Goal: Task Accomplishment & Management: Use online tool/utility

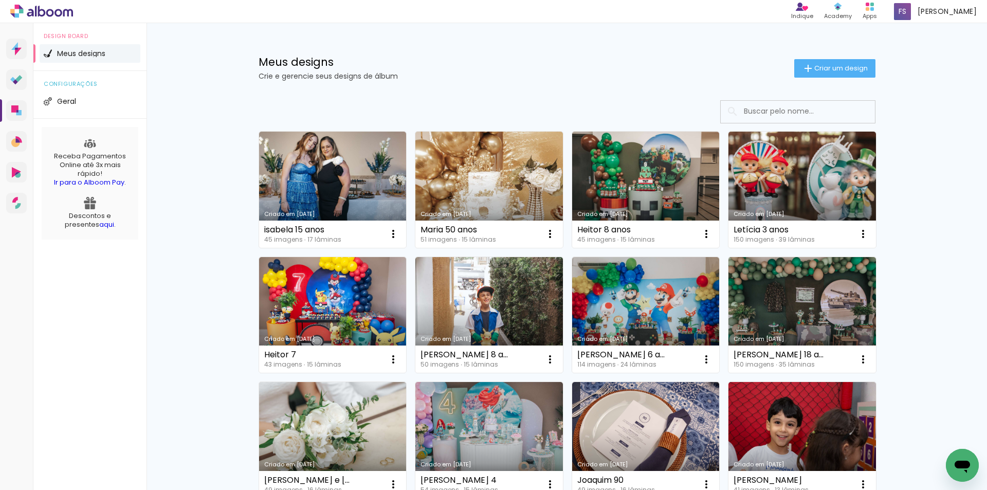
click at [828, 70] on span "Criar um design" at bounding box center [840, 68] width 53 height 7
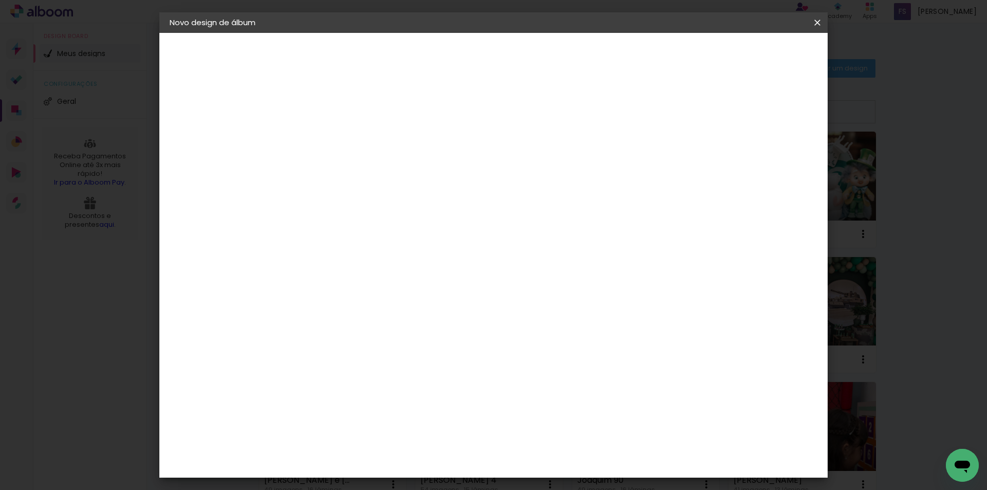
click at [338, 140] on input at bounding box center [338, 138] width 0 height 16
type input "[PERSON_NAME] 2 anos"
type paper-input "[PERSON_NAME] 2 anos"
click at [0, 0] on slot "Avançar" at bounding box center [0, 0] width 0 height 0
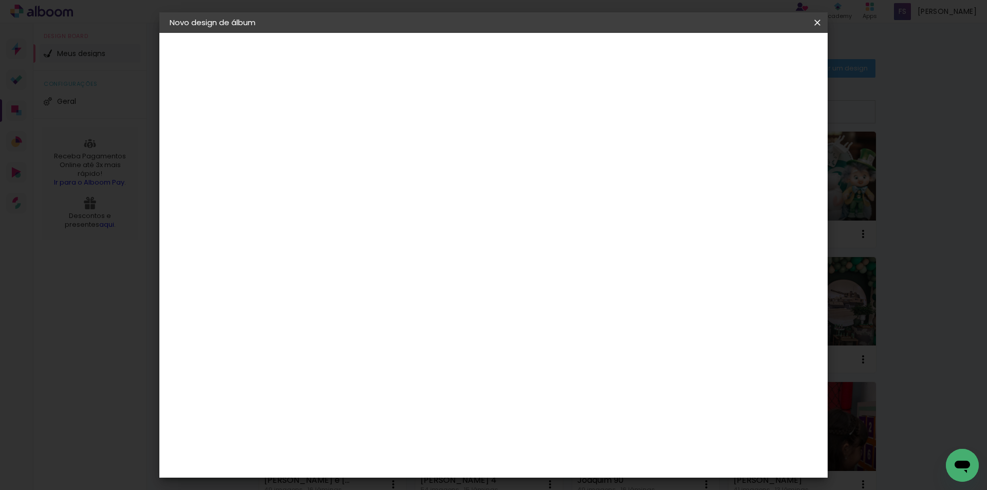
click at [420, 333] on paper-item "Go image" at bounding box center [364, 346] width 111 height 27
click at [530, 55] on paper-button "Avançar" at bounding box center [505, 54] width 50 height 17
click at [390, 173] on iron-icon at bounding box center [384, 179] width 12 height 12
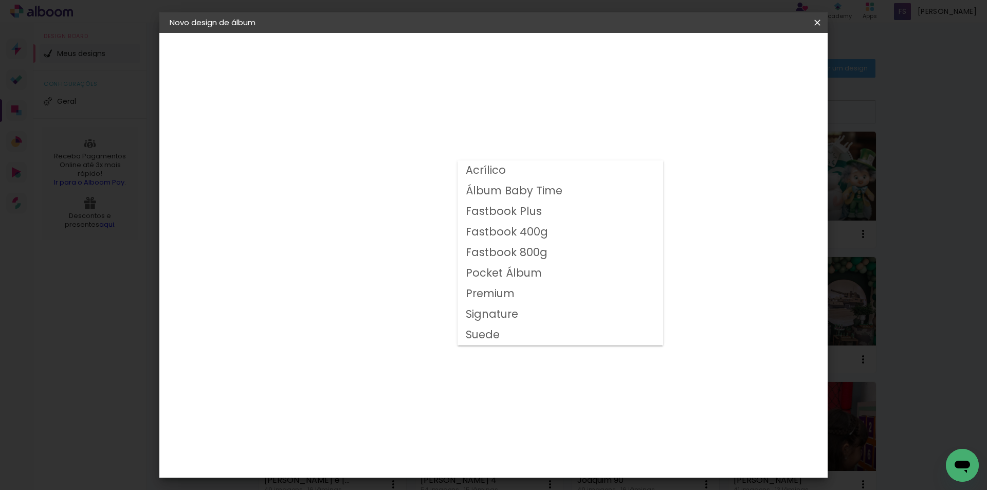
click at [0, 0] on slot "Fastbook 800g" at bounding box center [0, 0] width 0 height 0
type input "Fastbook 800g"
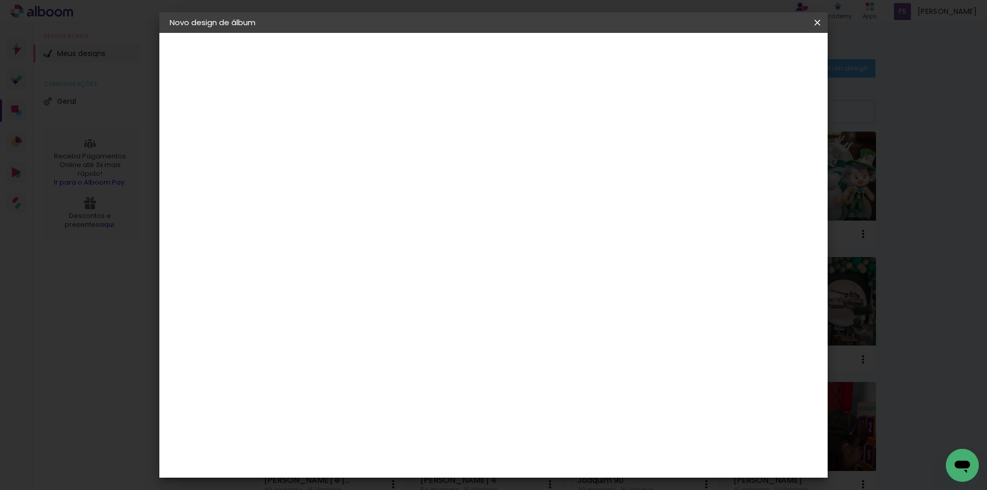
scroll to position [154, 0]
click at [445, 326] on span "25 × 25 cm" at bounding box center [426, 339] width 38 height 27
click at [0, 0] on slot "Avançar" at bounding box center [0, 0] width 0 height 0
click at [695, 111] on div at bounding box center [690, 110] width 9 height 9
type paper-checkbox "on"
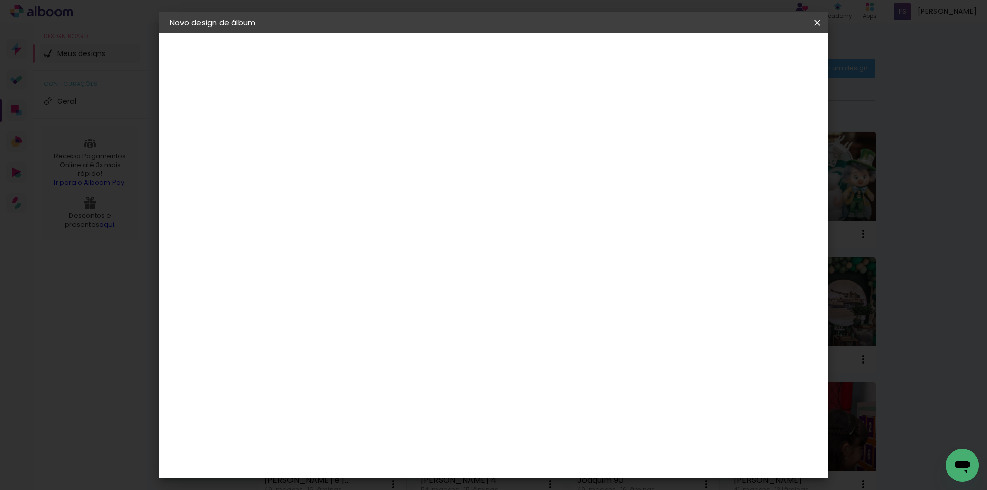
click at [753, 53] on span "Iniciar design" at bounding box center [730, 54] width 47 height 7
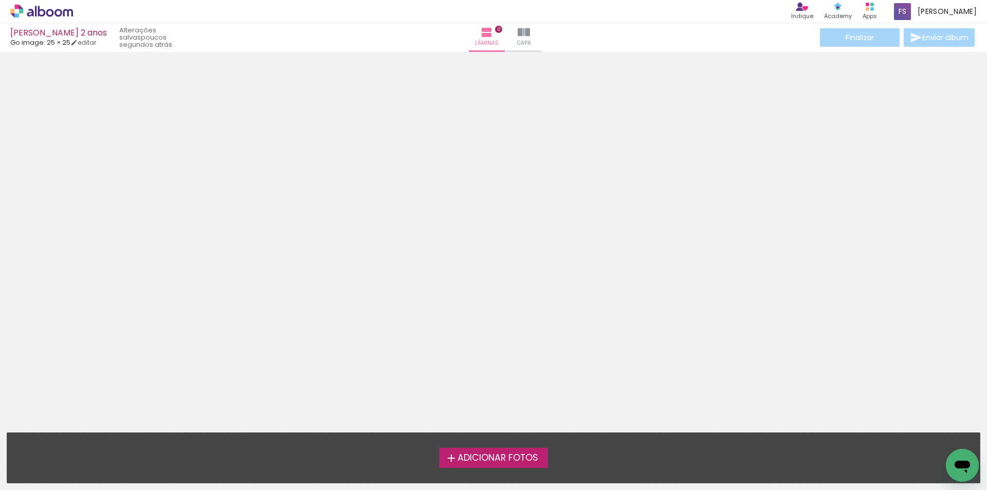
click at [479, 457] on span "Adicionar Fotos" at bounding box center [498, 458] width 81 height 9
click at [0, 0] on input "file" at bounding box center [0, 0] width 0 height 0
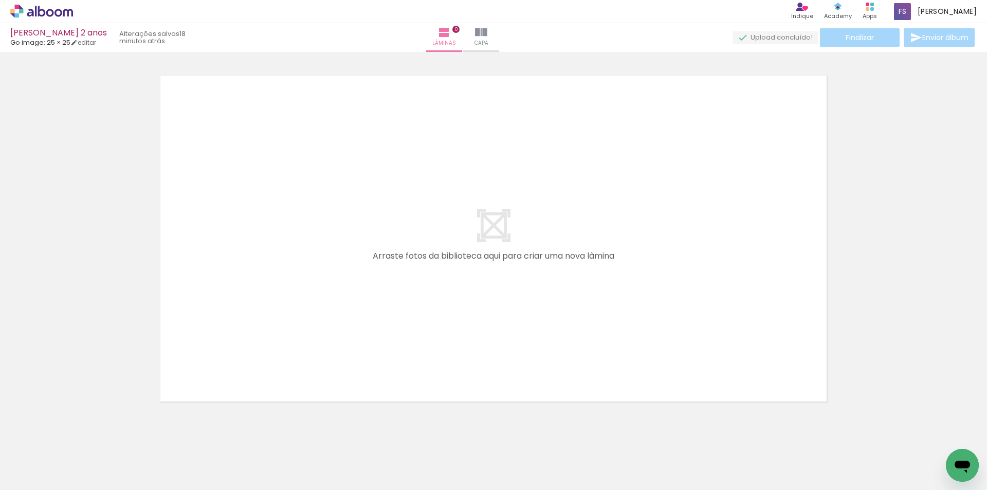
drag, startPoint x: 860, startPoint y: 468, endPoint x: 967, endPoint y: 510, distance: 115.0
click at [967, 490] on html "link( href="../../bower_components/polymer/polymer.html" rel="import" ) picture…" at bounding box center [493, 245] width 987 height 490
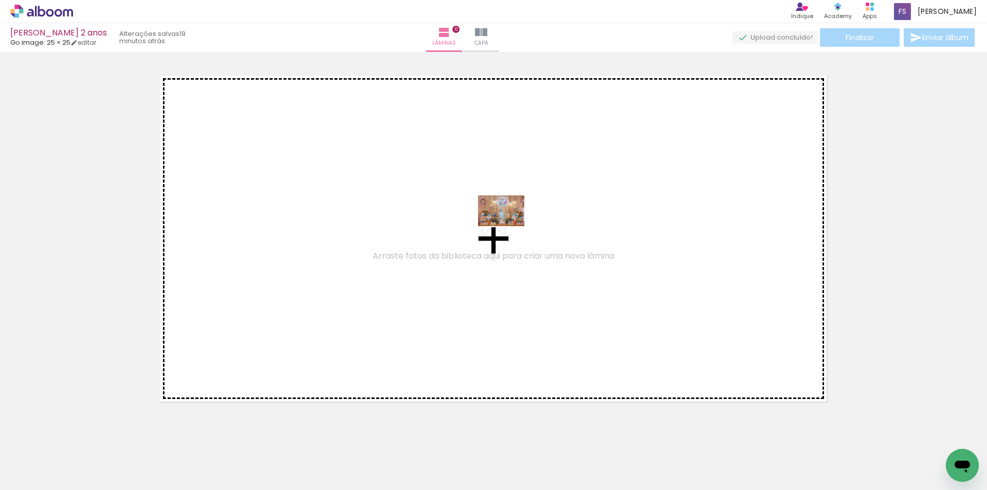
drag, startPoint x: 113, startPoint y: 465, endPoint x: 524, endPoint y: 223, distance: 477.6
click at [524, 223] on quentale-workspace at bounding box center [493, 245] width 987 height 490
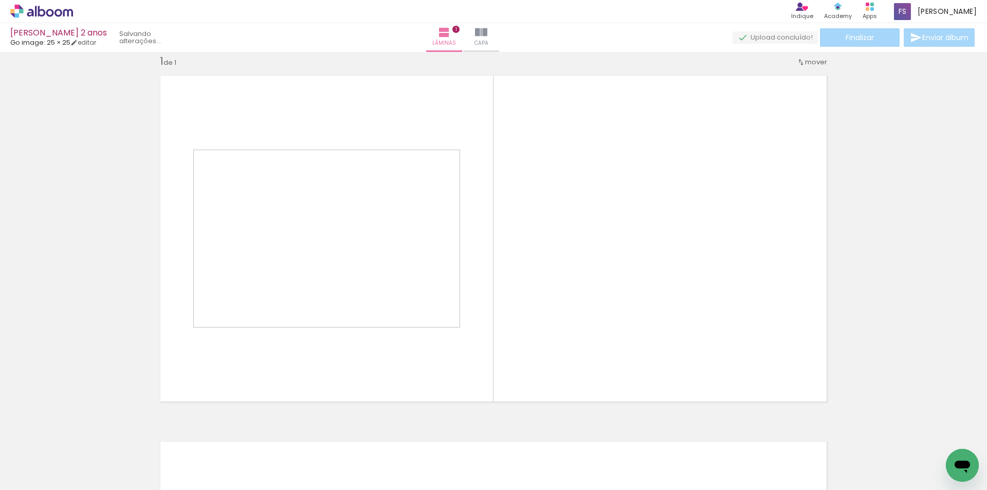
scroll to position [13, 0]
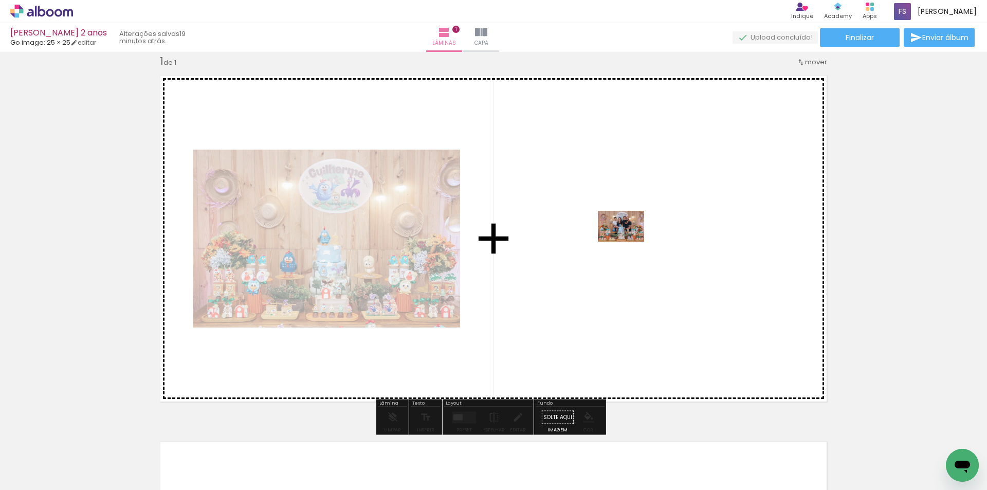
drag, startPoint x: 181, startPoint y: 467, endPoint x: 629, endPoint y: 242, distance: 501.5
click at [629, 242] on quentale-workspace at bounding box center [493, 245] width 987 height 490
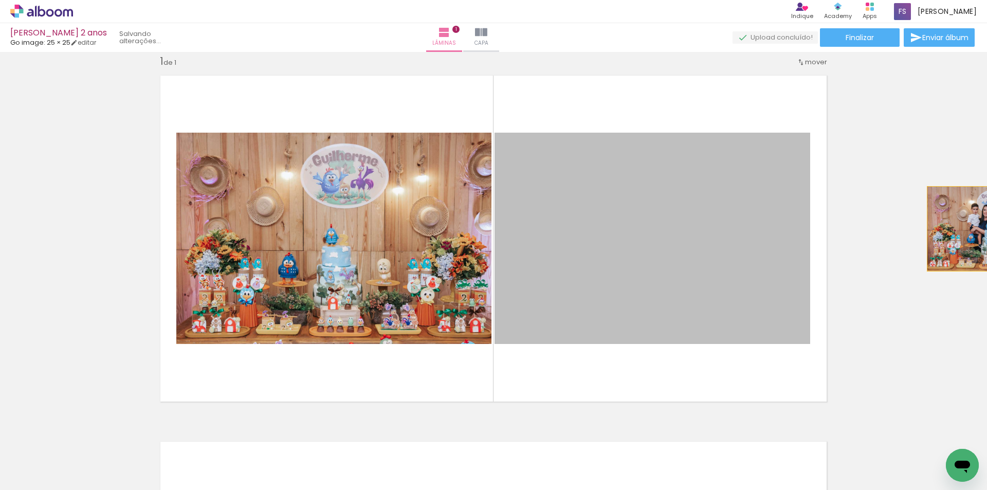
drag, startPoint x: 695, startPoint y: 228, endPoint x: 987, endPoint y: 229, distance: 291.6
click at [987, 229] on div "Inserir lâmina 1 de 1 Confirmar Cancelar" at bounding box center [493, 271] width 987 height 438
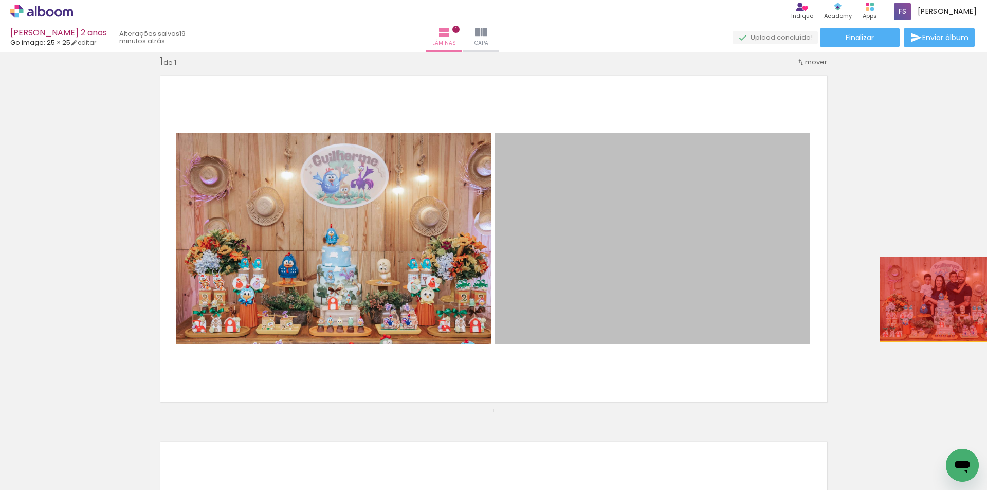
drag, startPoint x: 673, startPoint y: 249, endPoint x: 939, endPoint y: 299, distance: 271.6
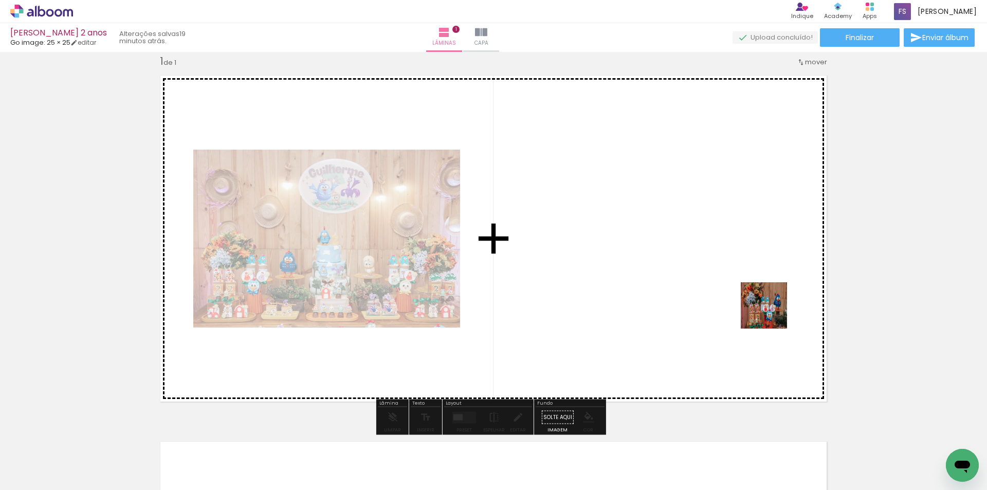
drag, startPoint x: 866, startPoint y: 458, endPoint x: 714, endPoint y: 222, distance: 280.8
click at [714, 222] on quentale-workspace at bounding box center [493, 245] width 987 height 490
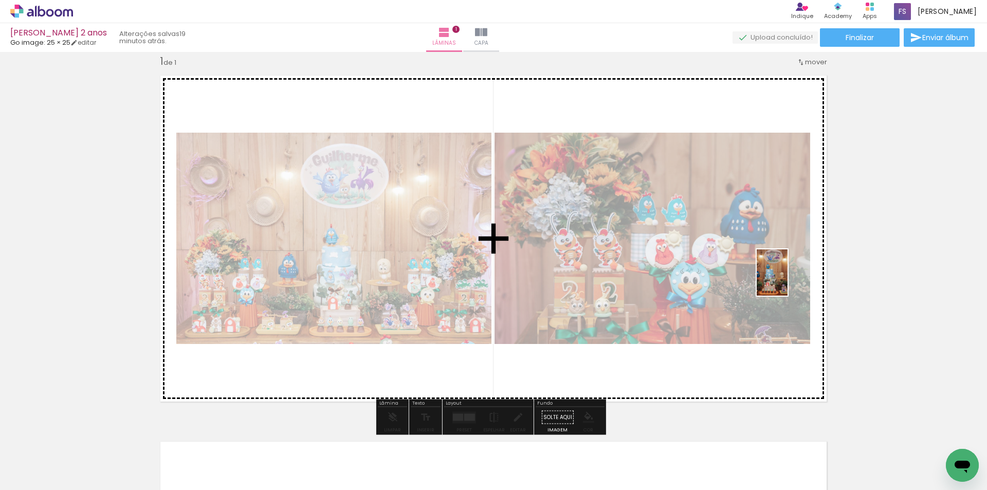
drag, startPoint x: 915, startPoint y: 468, endPoint x: 782, endPoint y: 276, distance: 233.5
click at [782, 276] on quentale-workspace at bounding box center [493, 245] width 987 height 490
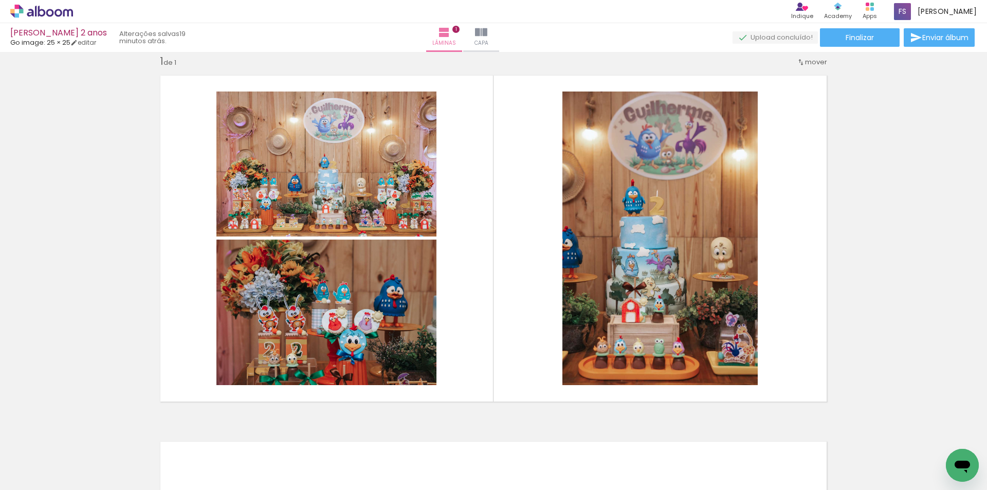
scroll to position [0, 0]
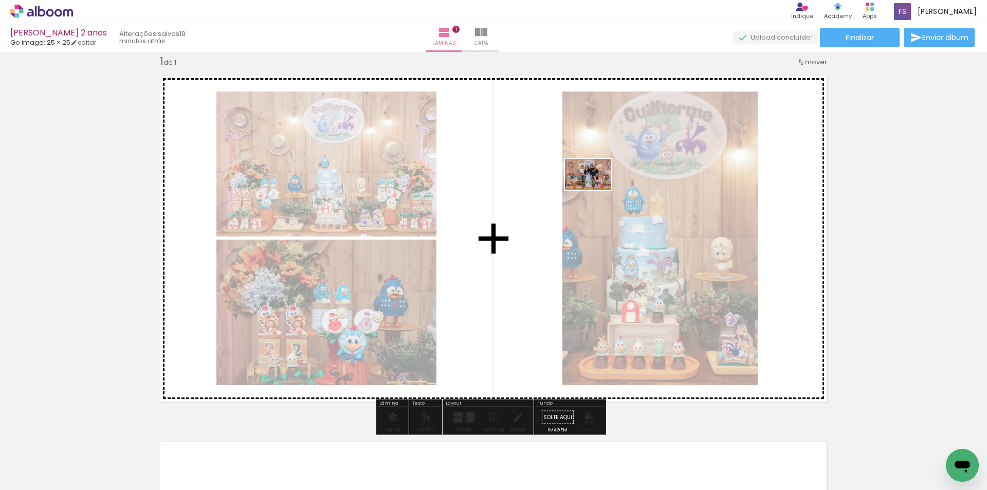
drag, startPoint x: 164, startPoint y: 464, endPoint x: 596, endPoint y: 190, distance: 511.8
click at [596, 190] on quentale-workspace at bounding box center [493, 245] width 987 height 490
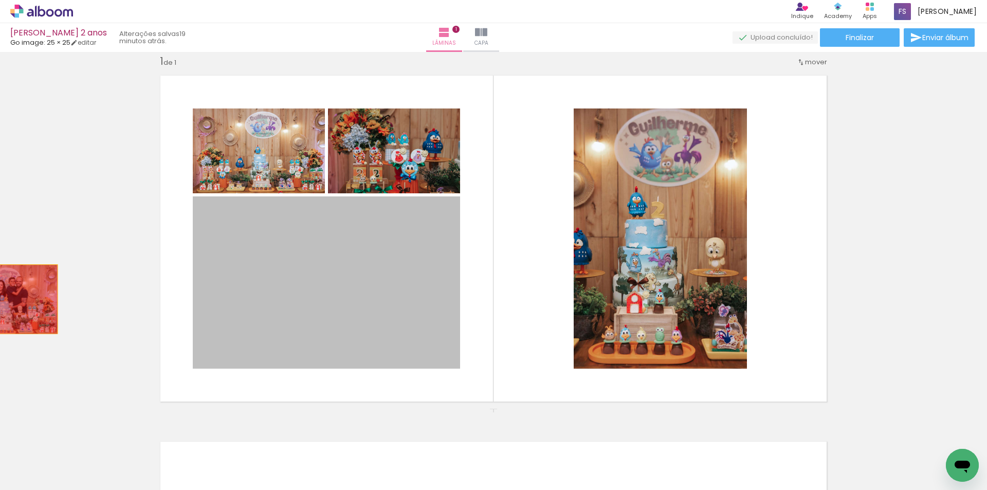
drag, startPoint x: 237, startPoint y: 280, endPoint x: 0, endPoint y: 299, distance: 237.3
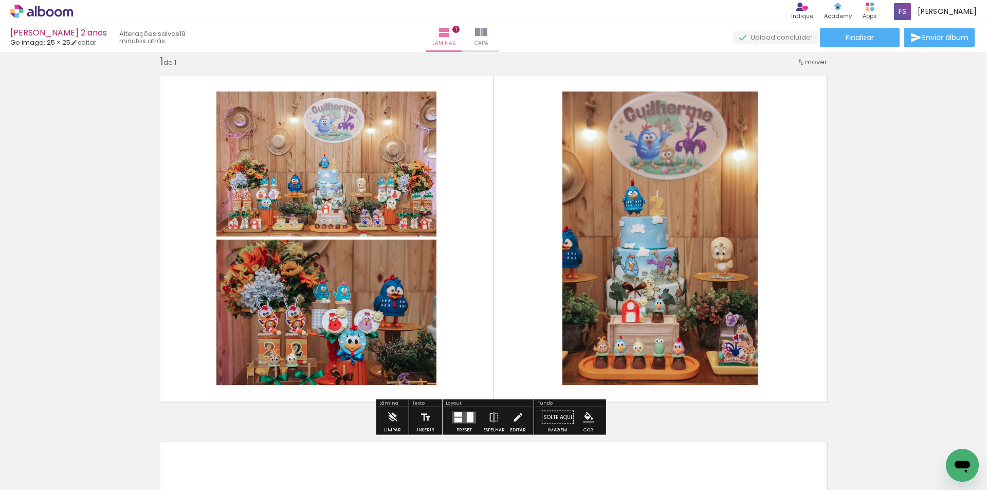
click at [467, 421] on div at bounding box center [470, 417] width 7 height 10
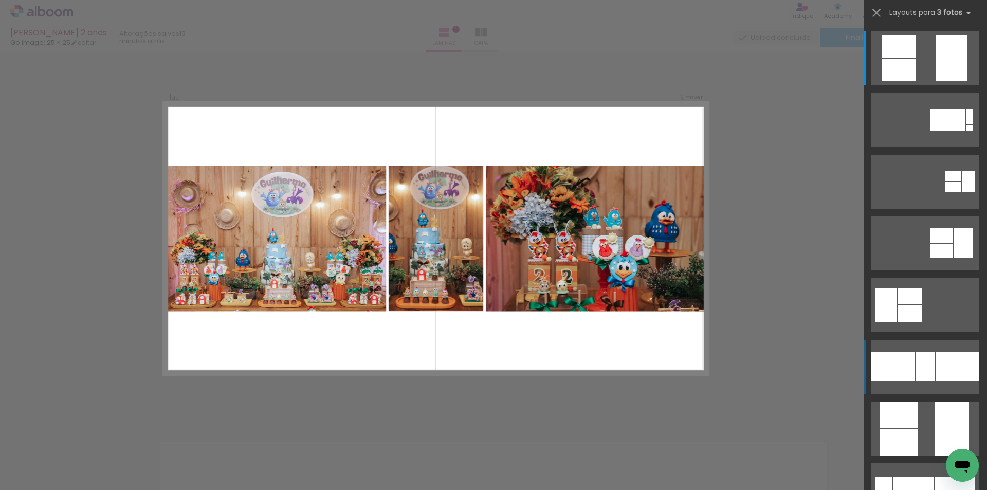
click at [937, 374] on div at bounding box center [957, 366] width 43 height 29
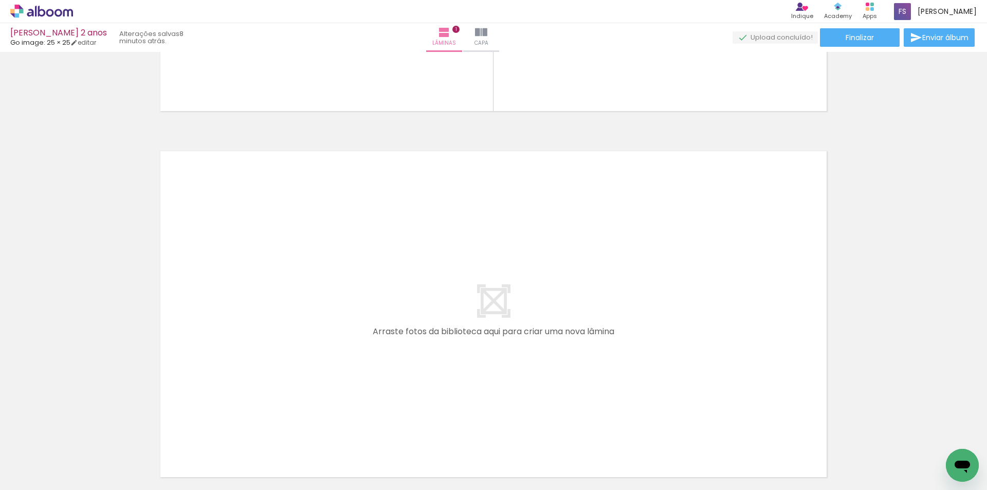
scroll to position [360, 0]
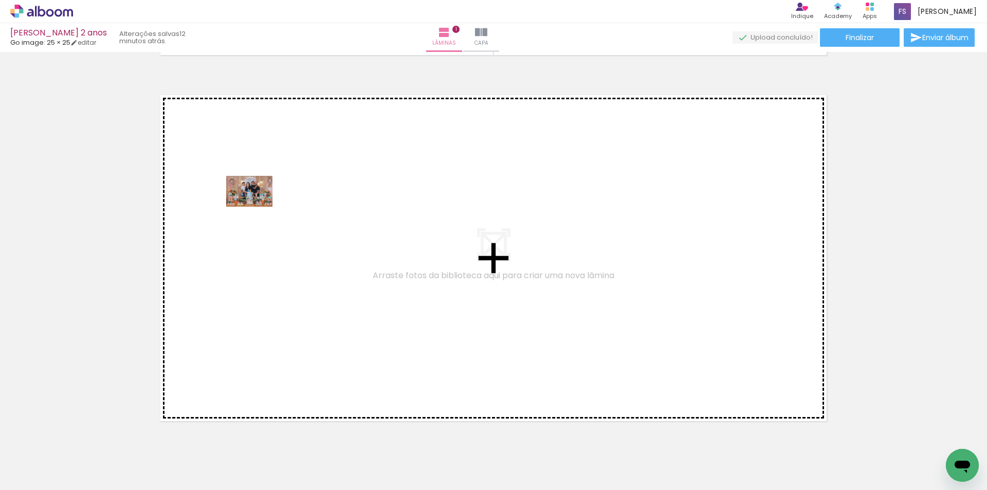
drag, startPoint x: 172, startPoint y: 454, endPoint x: 257, endPoint y: 207, distance: 261.6
click at [257, 207] on quentale-workspace at bounding box center [493, 245] width 987 height 490
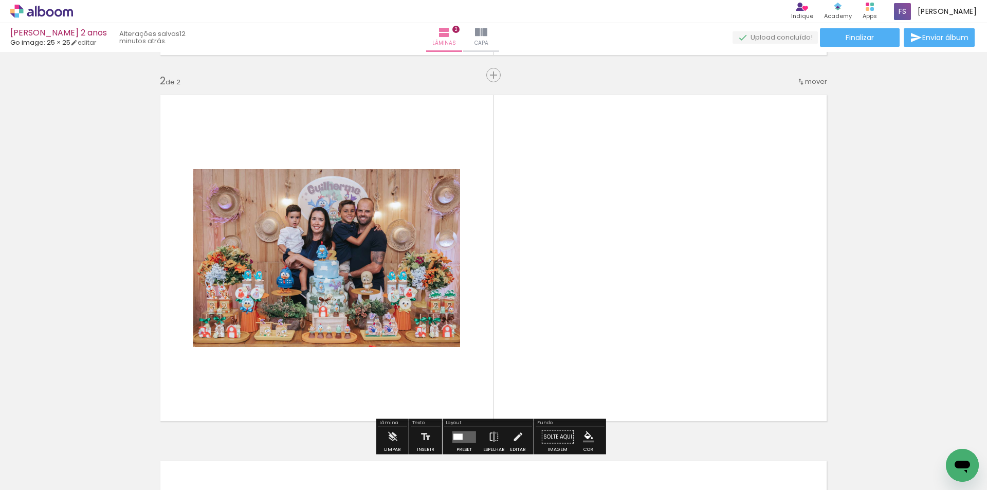
scroll to position [379, 0]
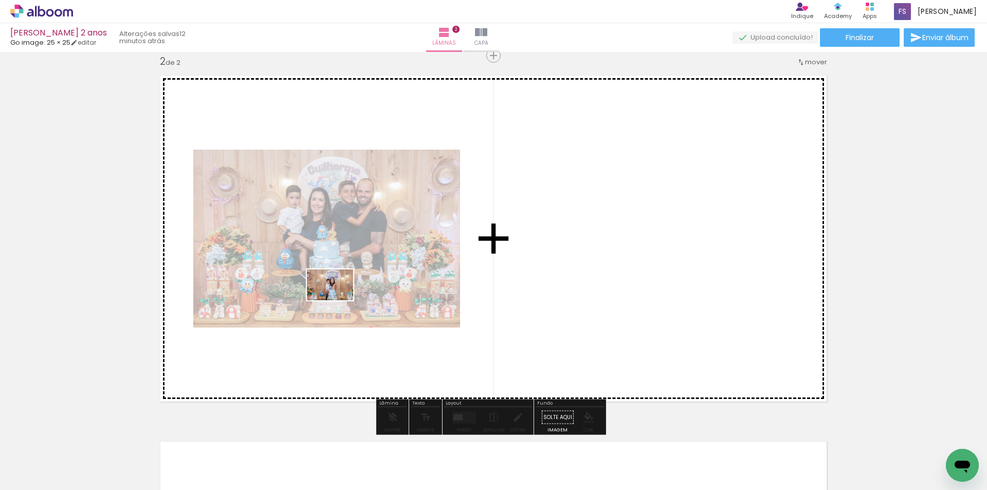
drag, startPoint x: 233, startPoint y: 454, endPoint x: 338, endPoint y: 296, distance: 189.3
click at [338, 296] on quentale-workspace at bounding box center [493, 245] width 987 height 490
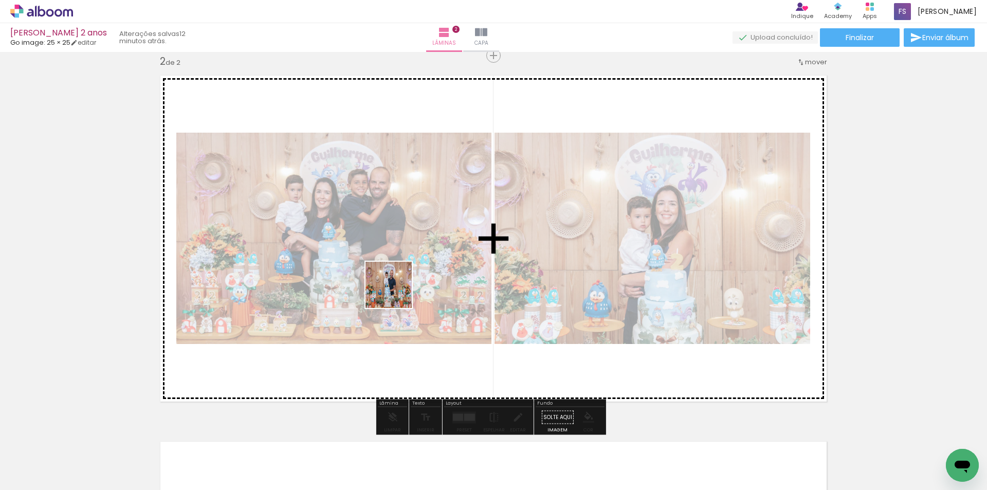
drag, startPoint x: 280, startPoint y: 459, endPoint x: 415, endPoint y: 260, distance: 240.6
click at [415, 260] on quentale-workspace at bounding box center [493, 245] width 987 height 490
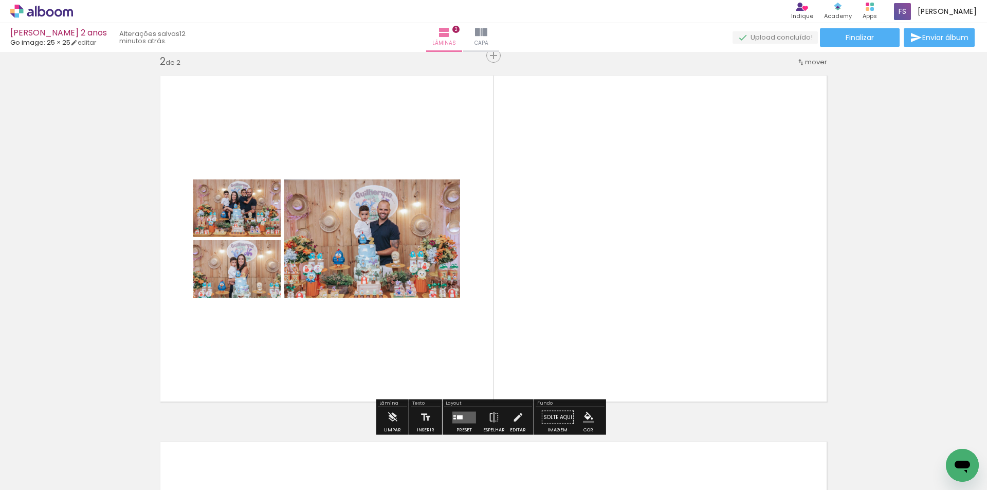
click at [457, 420] on quentale-layouter at bounding box center [464, 417] width 24 height 12
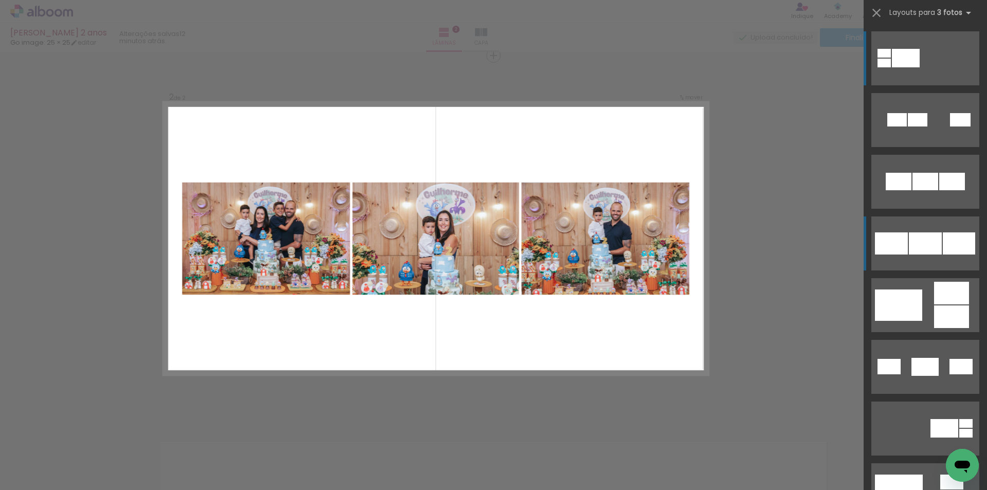
click at [928, 85] on quentale-layouter at bounding box center [926, 58] width 108 height 54
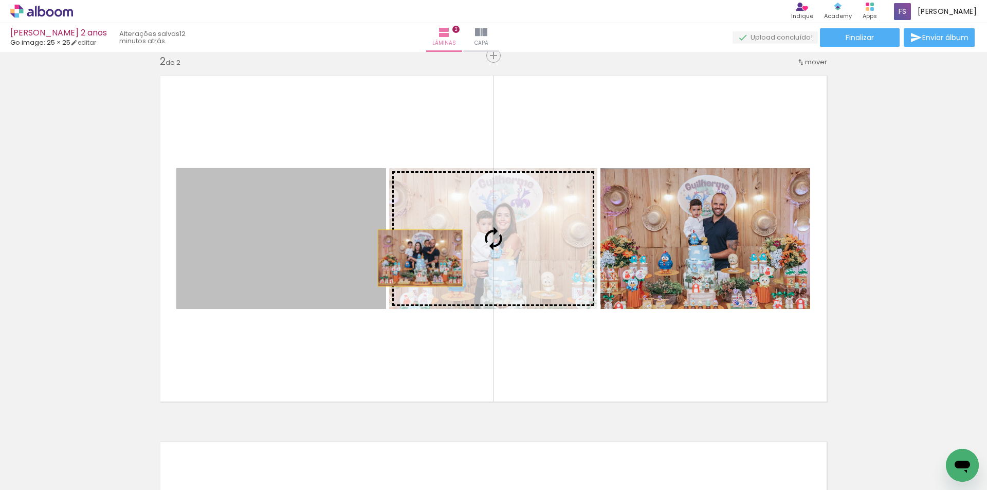
drag, startPoint x: 298, startPoint y: 250, endPoint x: 421, endPoint y: 258, distance: 123.1
click at [0, 0] on slot at bounding box center [0, 0] width 0 height 0
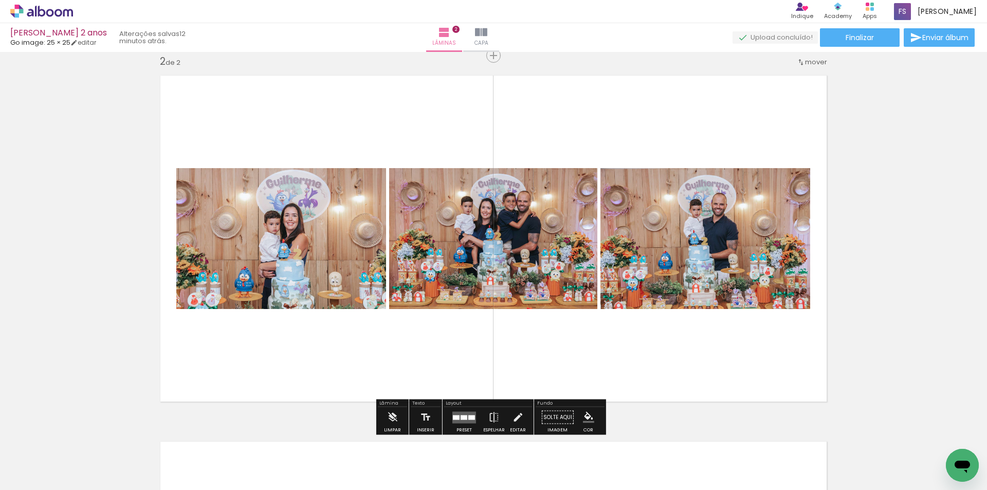
click at [461, 415] on div at bounding box center [464, 417] width 7 height 5
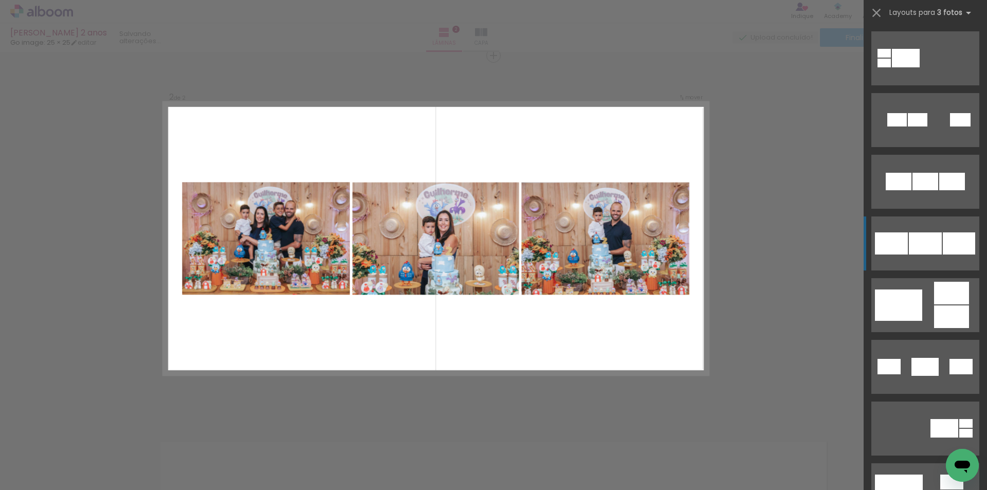
scroll to position [185, 0]
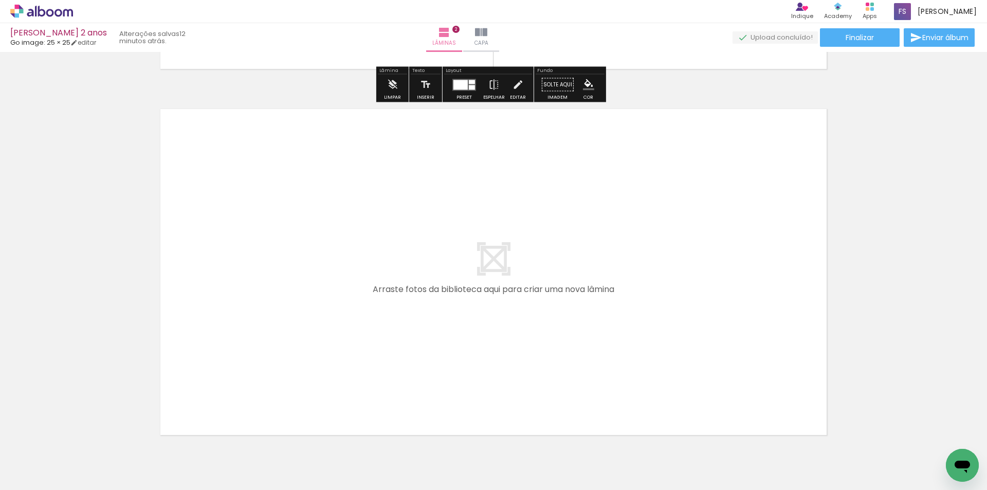
scroll to position [739, 0]
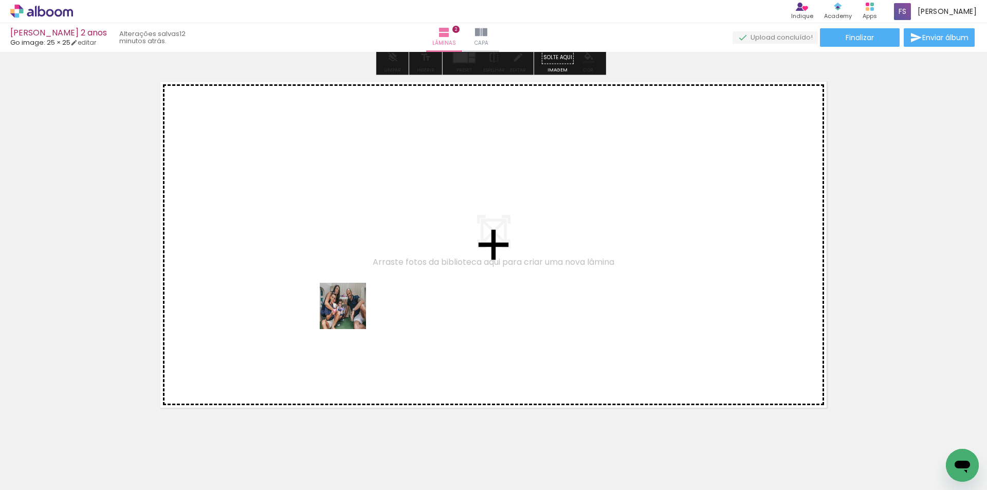
drag, startPoint x: 388, startPoint y: 467, endPoint x: 350, endPoint y: 282, distance: 189.0
click at [350, 282] on quentale-workspace at bounding box center [493, 245] width 987 height 490
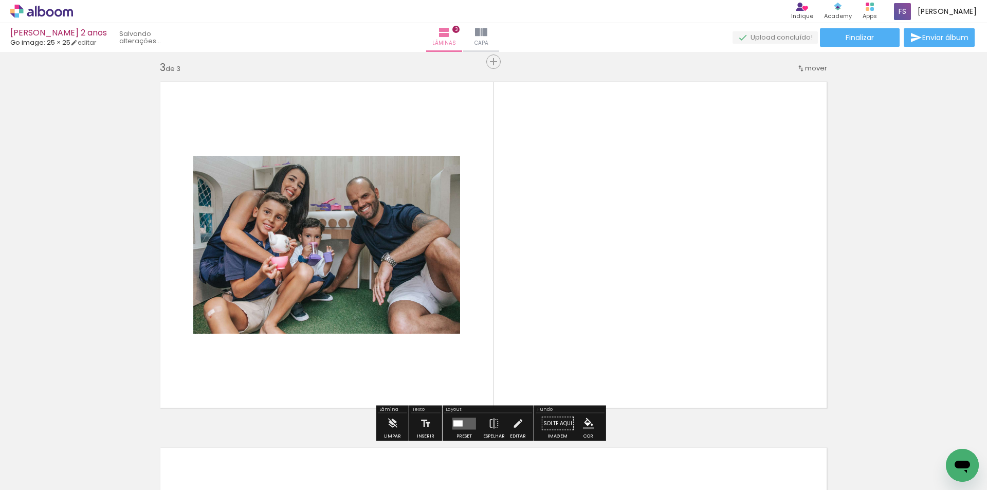
scroll to position [746, 0]
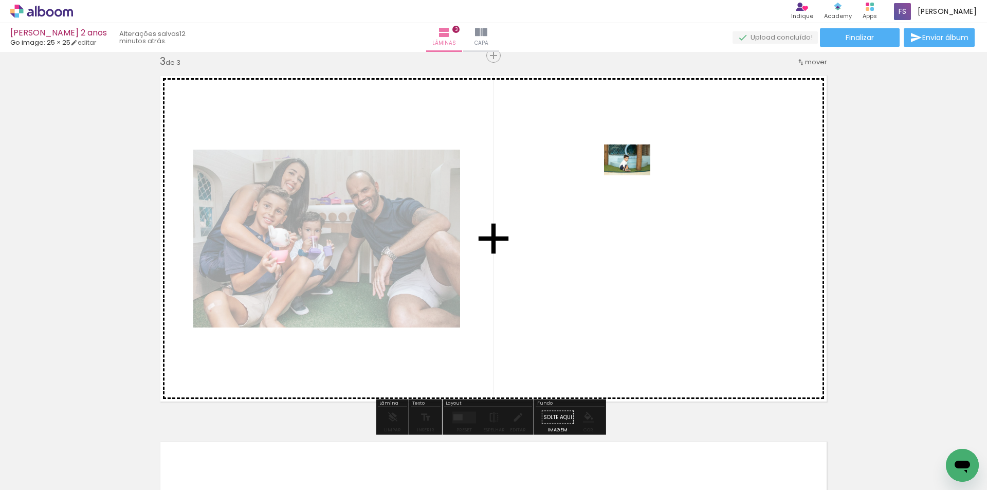
drag, startPoint x: 334, startPoint y: 461, endPoint x: 635, endPoint y: 175, distance: 415.0
click at [635, 175] on quentale-workspace at bounding box center [493, 245] width 987 height 490
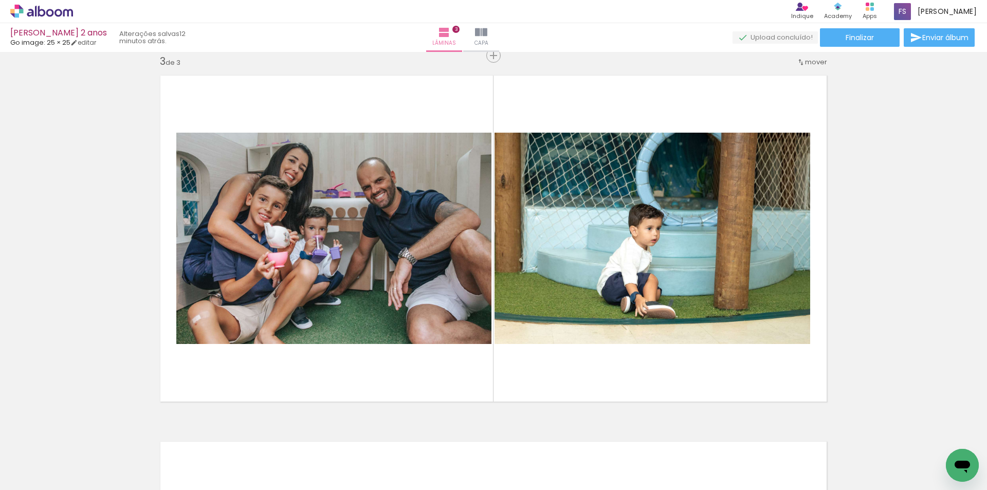
scroll to position [0, 299]
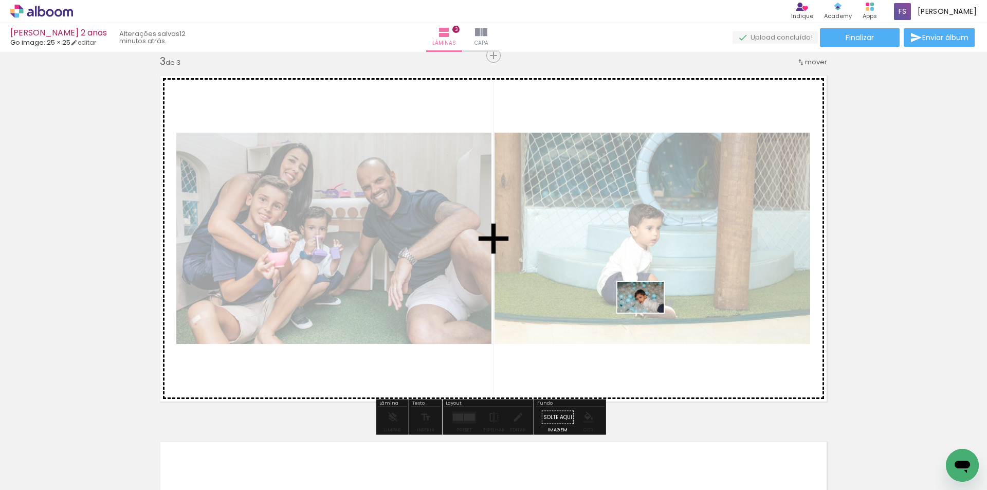
drag, startPoint x: 659, startPoint y: 456, endPoint x: 648, endPoint y: 313, distance: 143.8
click at [648, 313] on quentale-workspace at bounding box center [493, 245] width 987 height 490
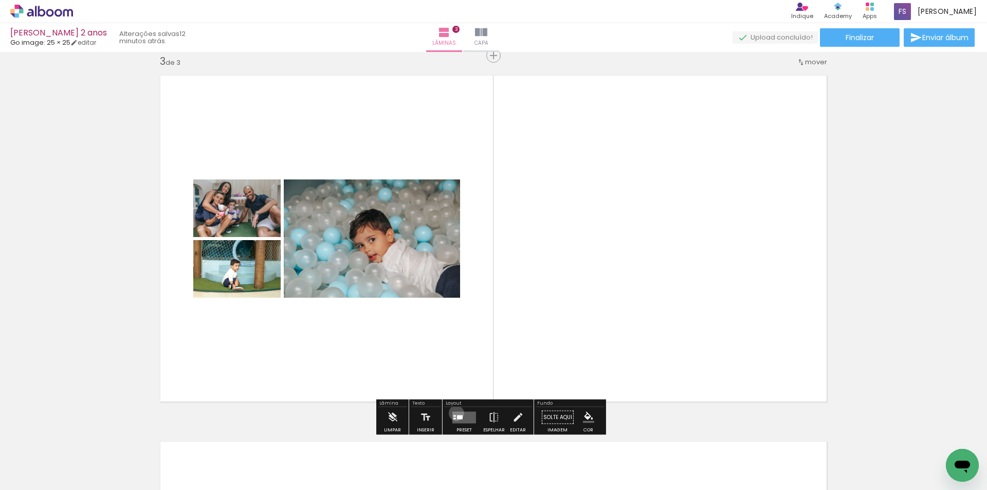
click at [454, 413] on quentale-layouter at bounding box center [464, 417] width 24 height 12
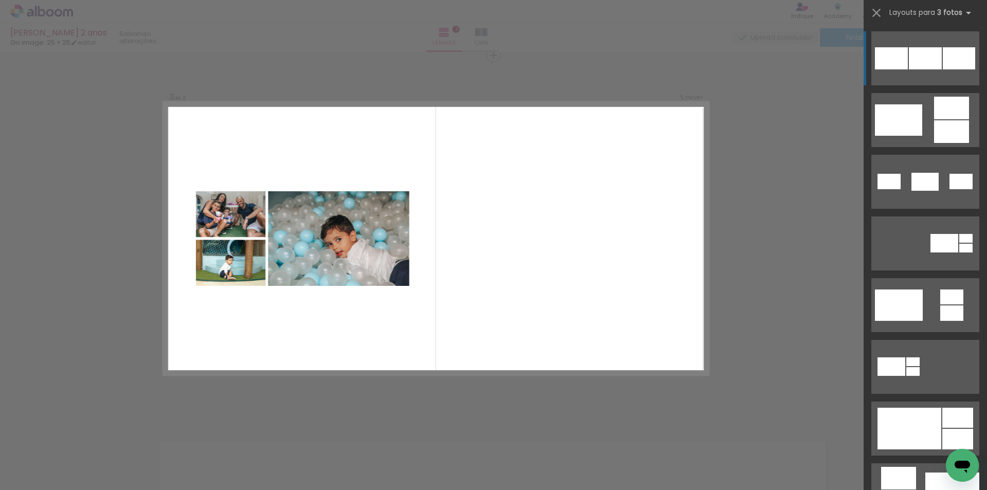
scroll to position [0, 0]
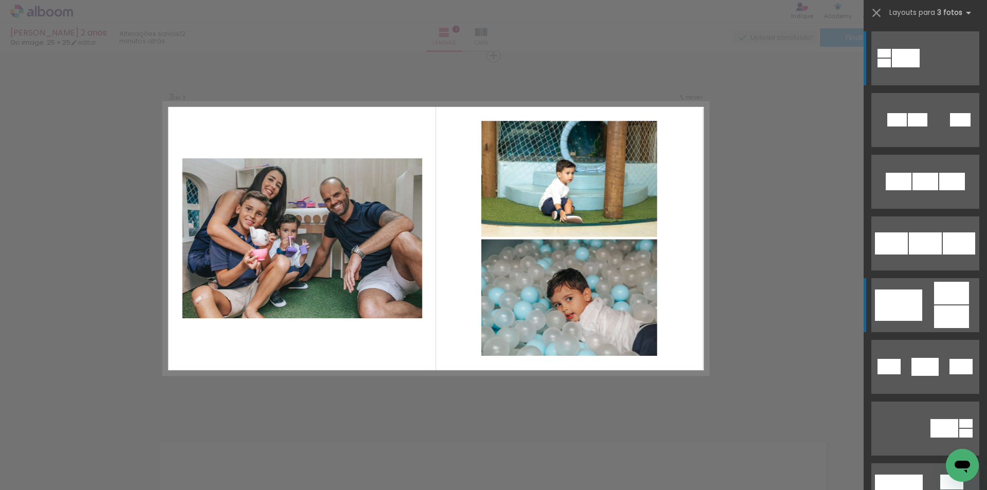
click at [927, 85] on quentale-layouter at bounding box center [926, 58] width 108 height 54
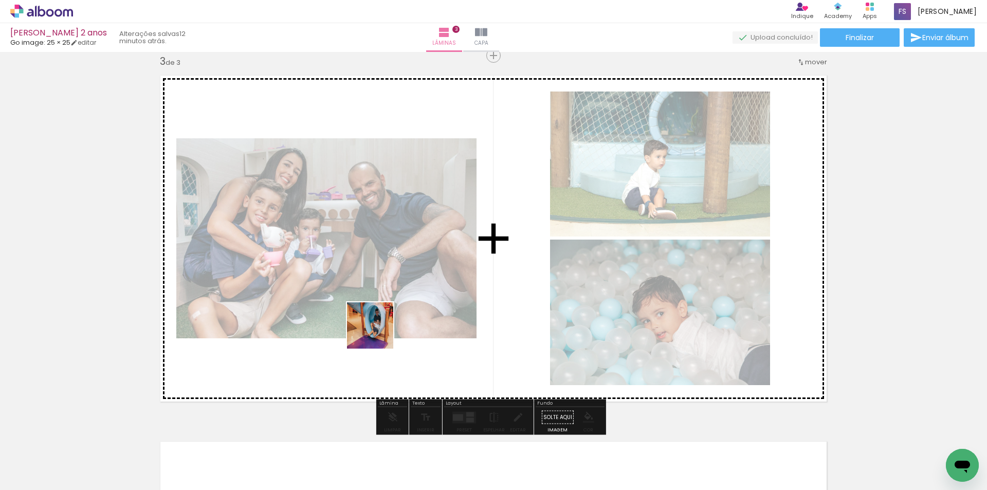
drag, startPoint x: 376, startPoint y: 457, endPoint x: 378, endPoint y: 333, distance: 123.4
click at [378, 333] on quentale-workspace at bounding box center [493, 245] width 987 height 490
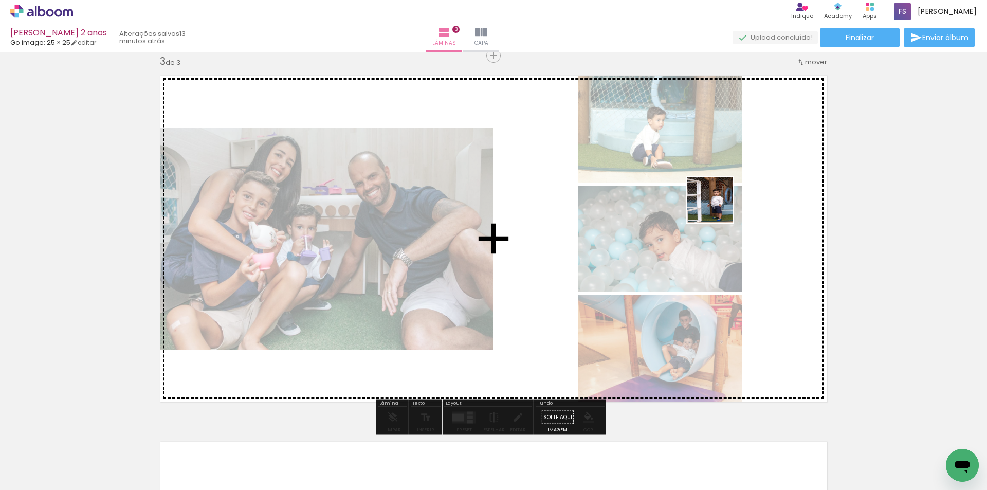
drag, startPoint x: 783, startPoint y: 465, endPoint x: 718, endPoint y: 208, distance: 265.6
click at [718, 208] on quentale-workspace at bounding box center [493, 245] width 987 height 490
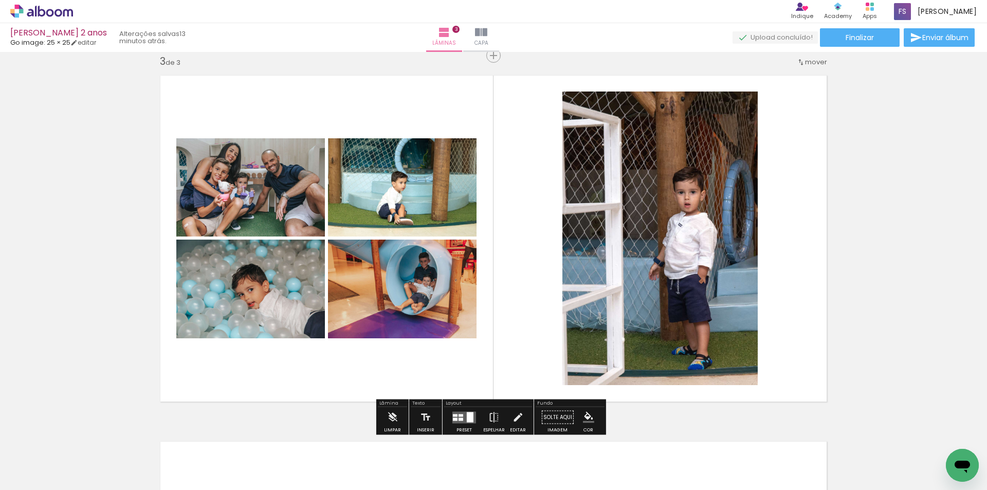
click at [470, 414] on div at bounding box center [470, 417] width 7 height 10
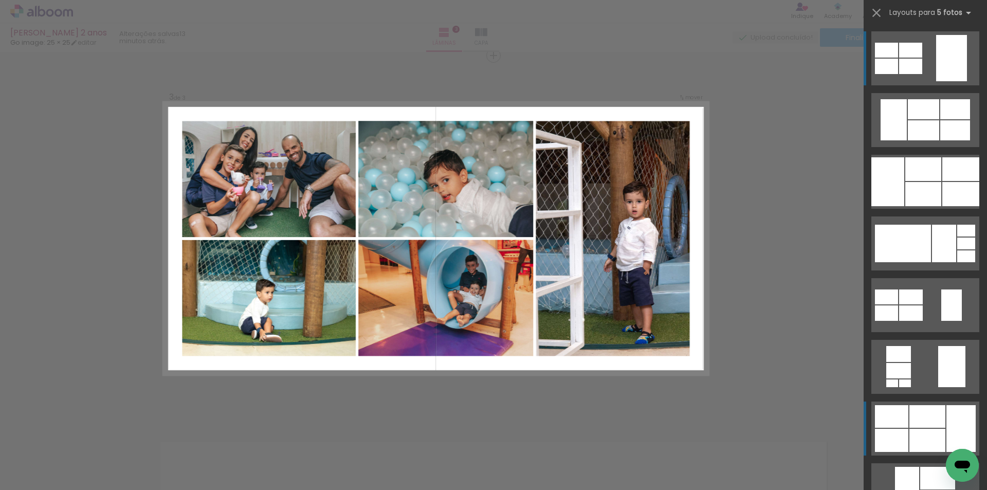
click at [925, 413] on div at bounding box center [928, 416] width 36 height 23
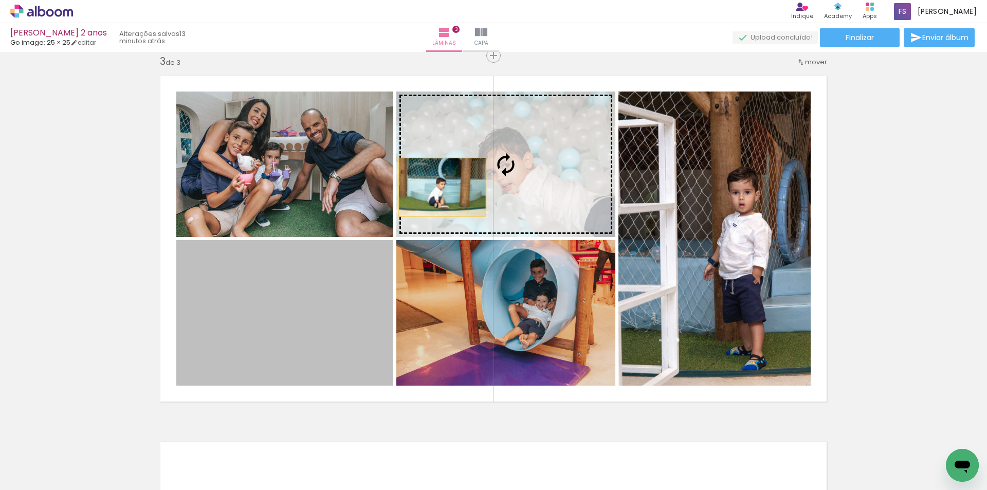
drag, startPoint x: 300, startPoint y: 321, endPoint x: 748, endPoint y: 28, distance: 535.5
click at [0, 0] on slot at bounding box center [0, 0] width 0 height 0
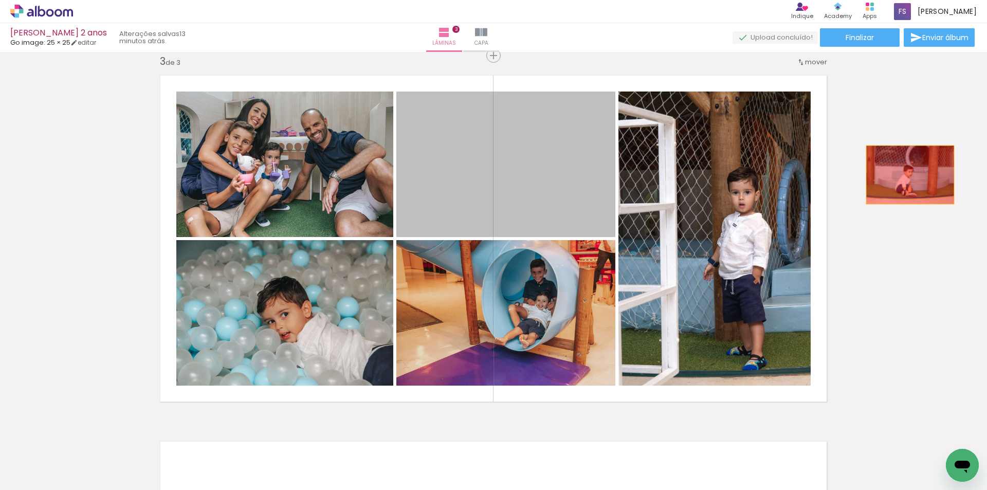
drag, startPoint x: 548, startPoint y: 194, endPoint x: 907, endPoint y: 175, distance: 358.9
click at [907, 175] on div "Inserir lâmina 1 de 3 Inserir lâmina 2 de 3 Inserir lâmina 3 de 3" at bounding box center [493, 42] width 987 height 1465
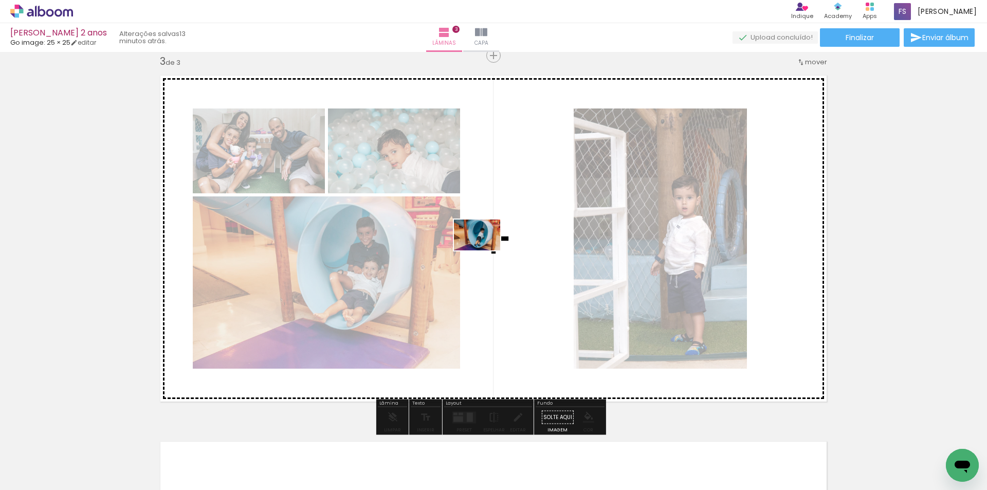
drag, startPoint x: 509, startPoint y: 393, endPoint x: 484, endPoint y: 250, distance: 144.6
click at [484, 250] on quentale-workspace at bounding box center [493, 245] width 987 height 490
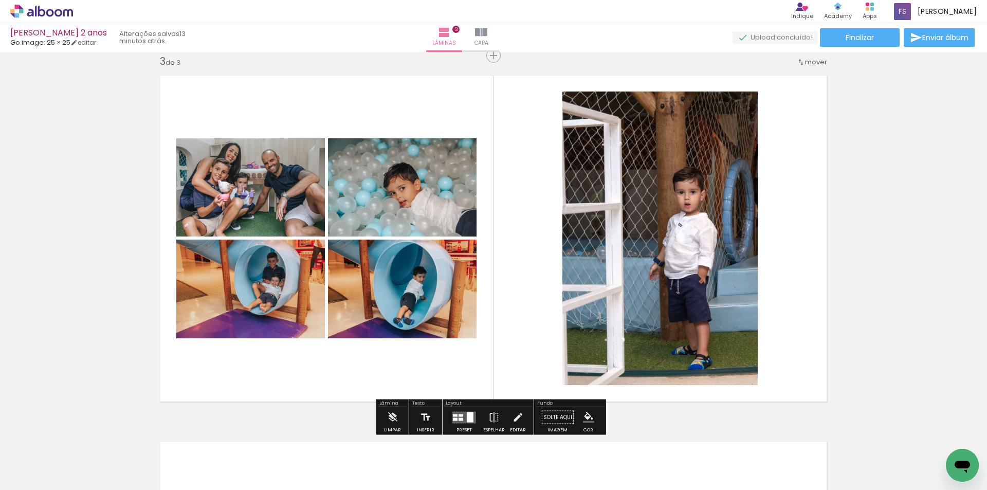
click at [474, 423] on quentale-layouter at bounding box center [464, 417] width 24 height 12
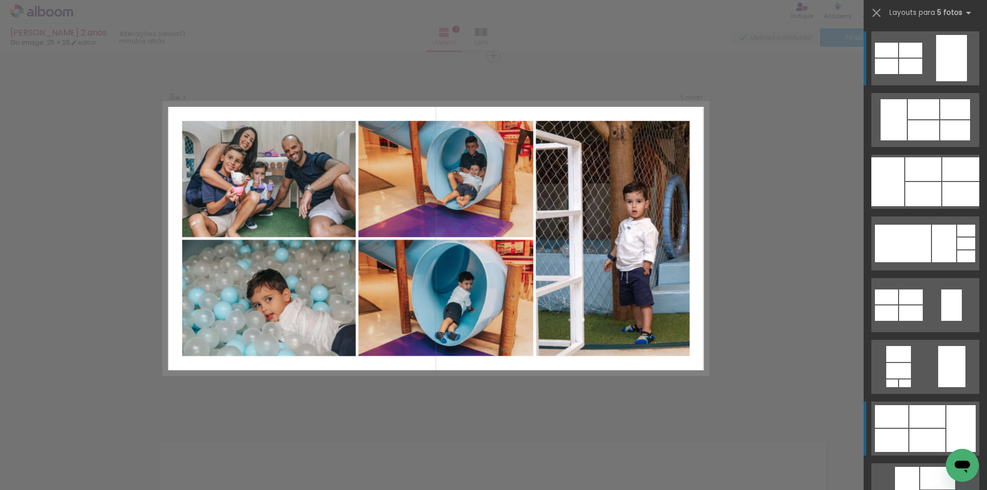
click at [927, 140] on div at bounding box center [923, 130] width 31 height 20
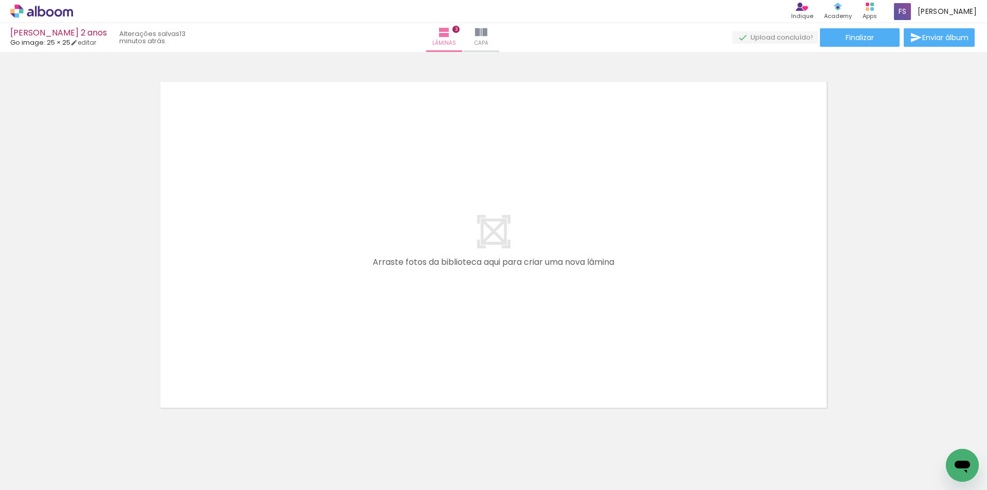
scroll to position [0, 51]
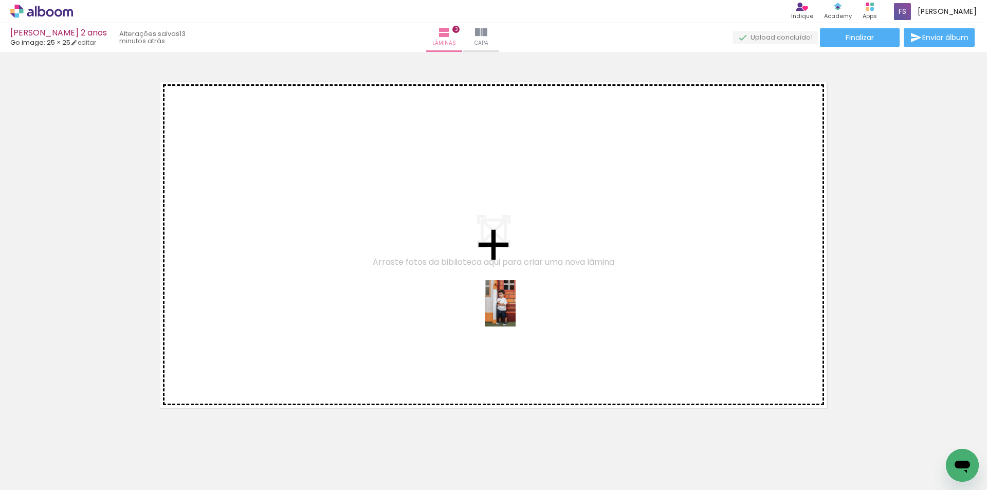
drag, startPoint x: 509, startPoint y: 460, endPoint x: 515, endPoint y: 310, distance: 149.8
click at [515, 310] on quentale-workspace at bounding box center [493, 245] width 987 height 490
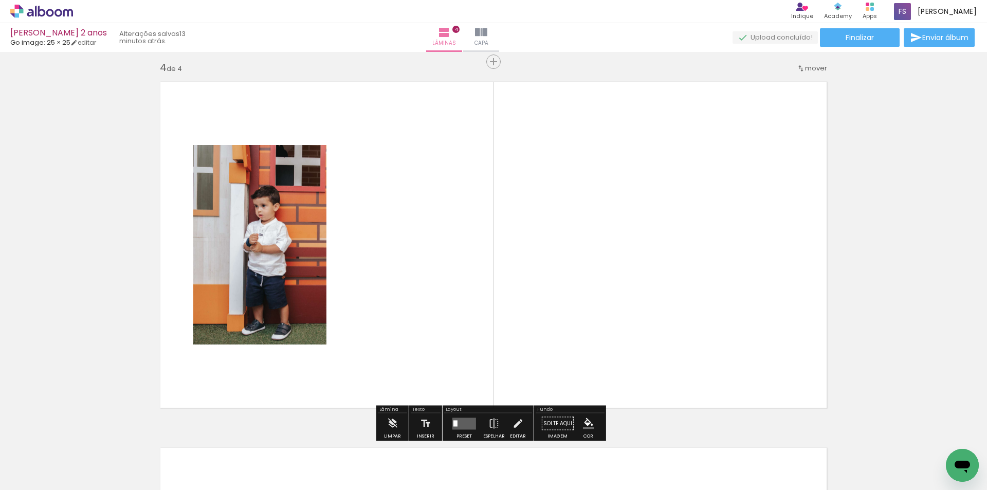
scroll to position [1112, 0]
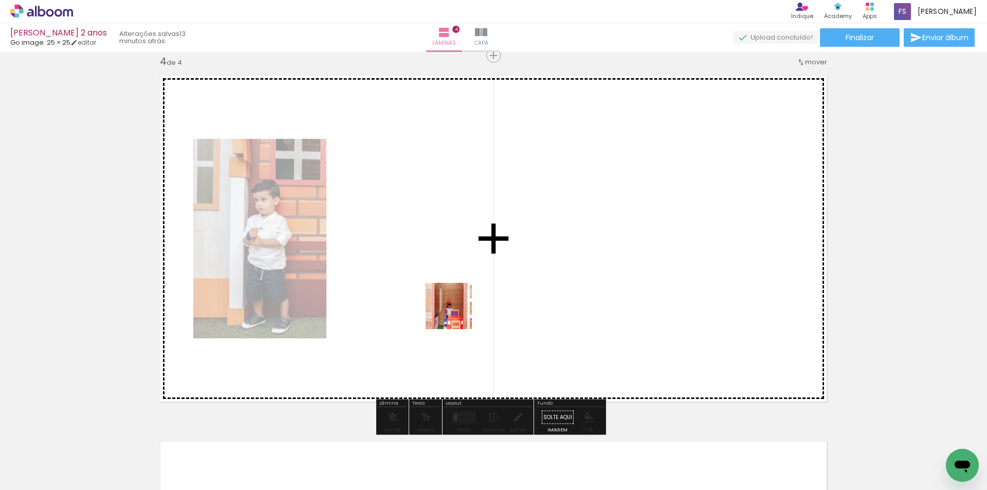
drag, startPoint x: 457, startPoint y: 462, endPoint x: 457, endPoint y: 314, distance: 148.1
click at [457, 314] on quentale-workspace at bounding box center [493, 245] width 987 height 490
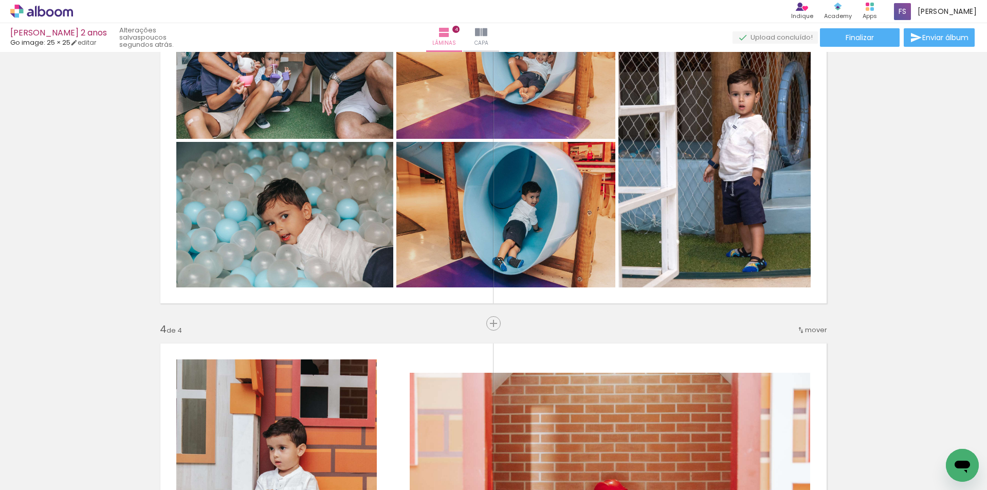
scroll to position [700, 0]
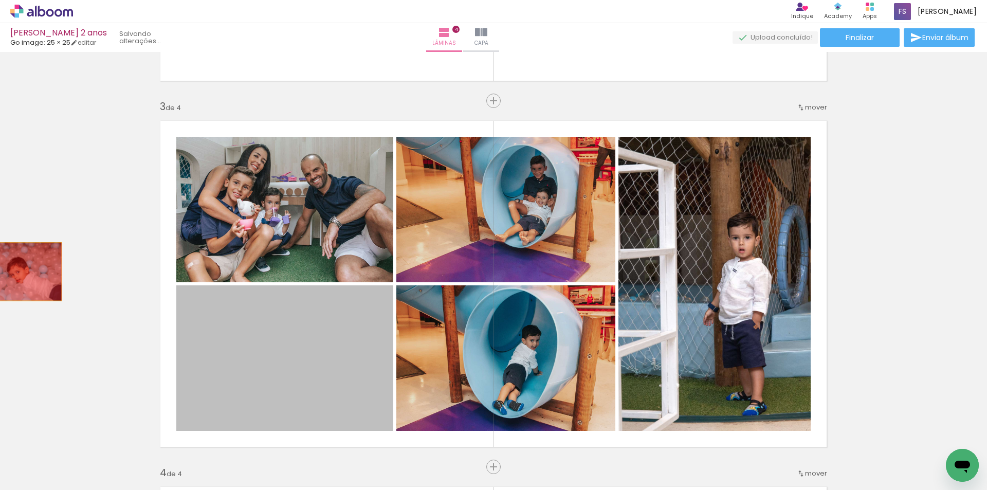
drag, startPoint x: 227, startPoint y: 332, endPoint x: 14, endPoint y: 271, distance: 220.9
click at [14, 271] on div "Inserir lâmina 1 de 4 Inserir lâmina 2 de 4 Inserir lâmina 3 de 4 Inserir lâmin…" at bounding box center [493, 270] width 987 height 1831
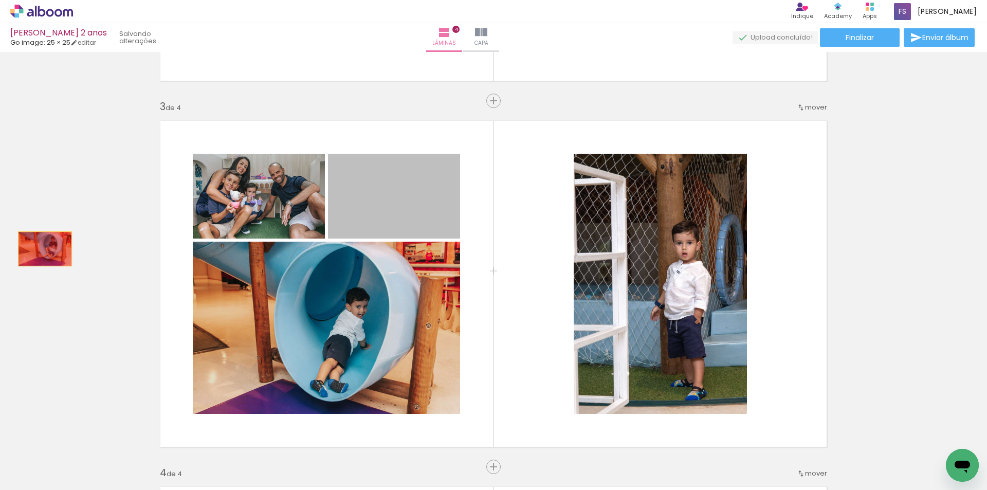
drag, startPoint x: 366, startPoint y: 201, endPoint x: 39, endPoint y: 248, distance: 330.4
click at [39, 248] on div "Inserir lâmina 1 de 4 Inserir lâmina 2 de 4 Inserir lâmina 3 de 4 Inserir lâmin…" at bounding box center [493, 270] width 987 height 1831
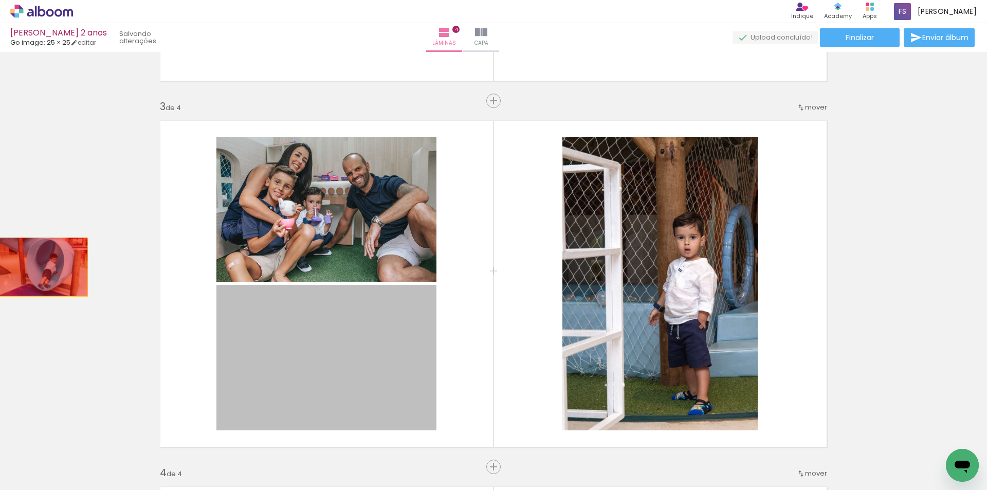
drag, startPoint x: 243, startPoint y: 355, endPoint x: 40, endPoint y: 267, distance: 221.3
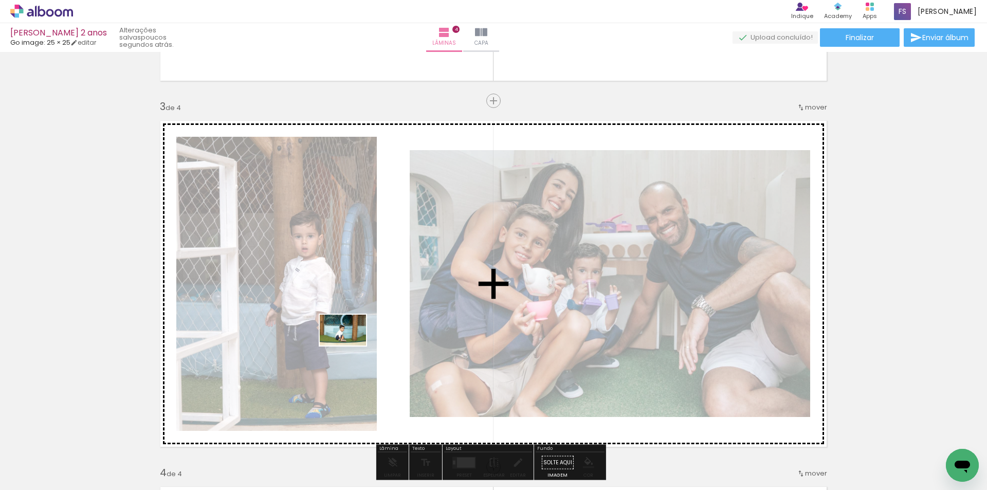
drag, startPoint x: 334, startPoint y: 461, endPoint x: 351, endPoint y: 346, distance: 116.4
click at [351, 346] on quentale-workspace at bounding box center [493, 245] width 987 height 490
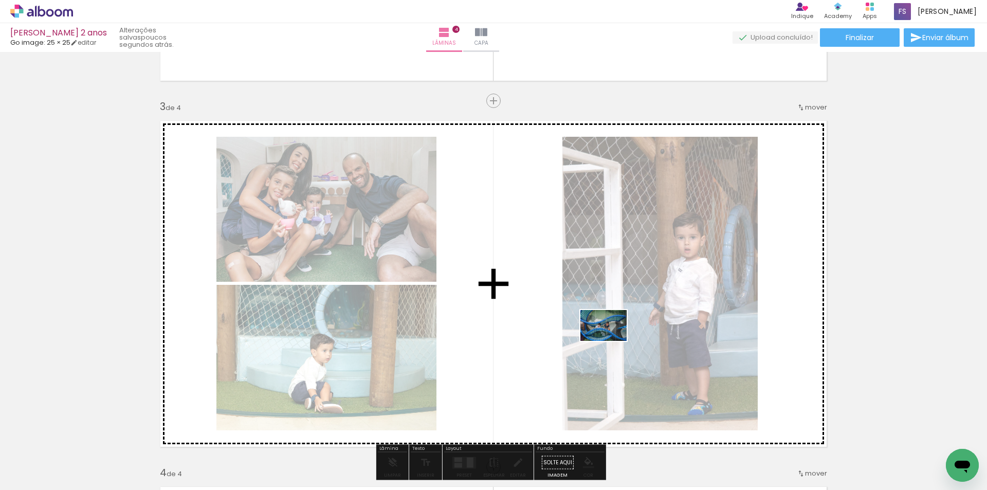
drag, startPoint x: 619, startPoint y: 463, endPoint x: 611, endPoint y: 341, distance: 122.1
click at [611, 341] on quentale-workspace at bounding box center [493, 245] width 987 height 490
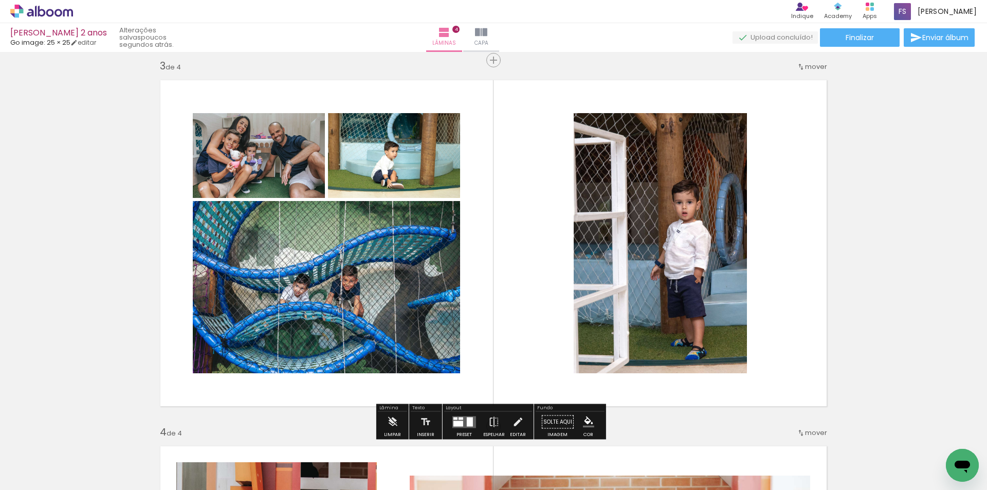
scroll to position [803, 0]
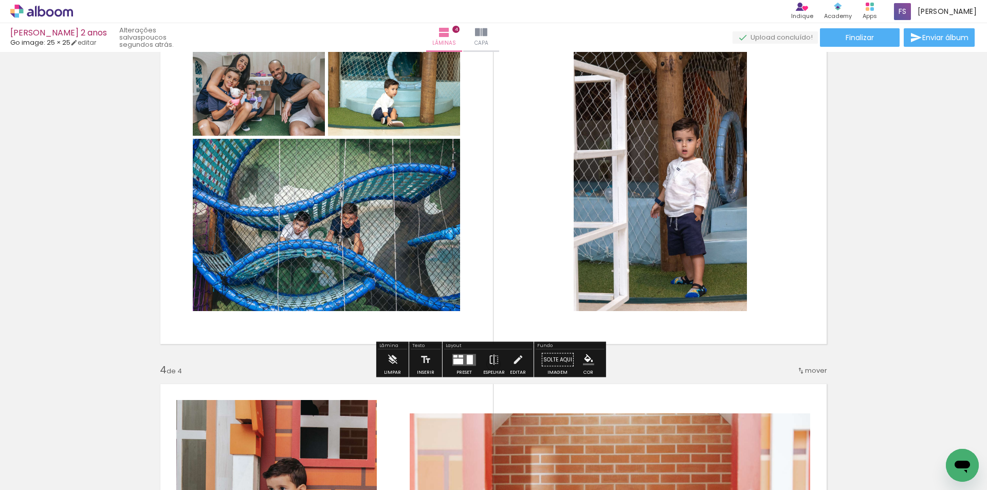
click at [452, 364] on quentale-layouter at bounding box center [464, 360] width 24 height 12
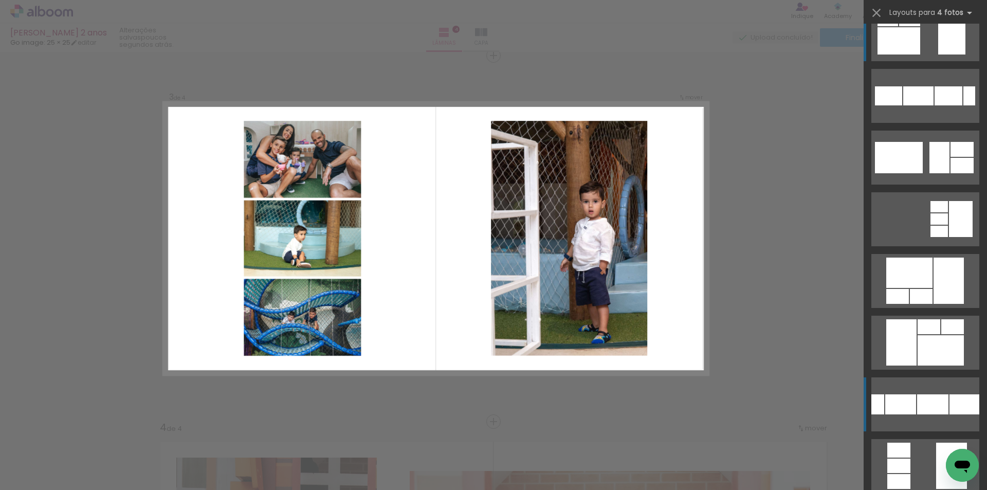
scroll to position [0, 0]
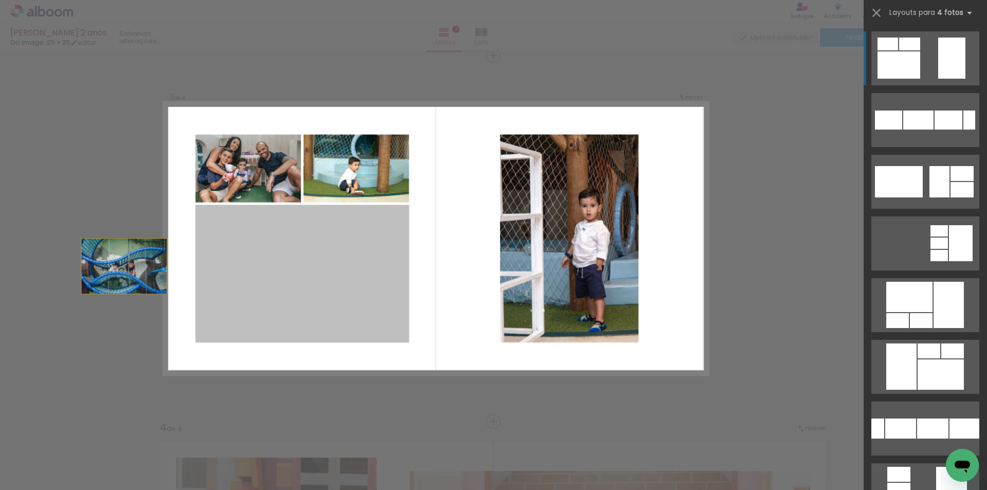
drag, startPoint x: 223, startPoint y: 245, endPoint x: 73, endPoint y: 265, distance: 152.1
click at [73, 265] on div "Inserir lâmina 1 de 4 Inserir lâmina 2 de 4 Inserir lâmina 3 de 4 Inserir lâmin…" at bounding box center [493, 233] width 987 height 1855
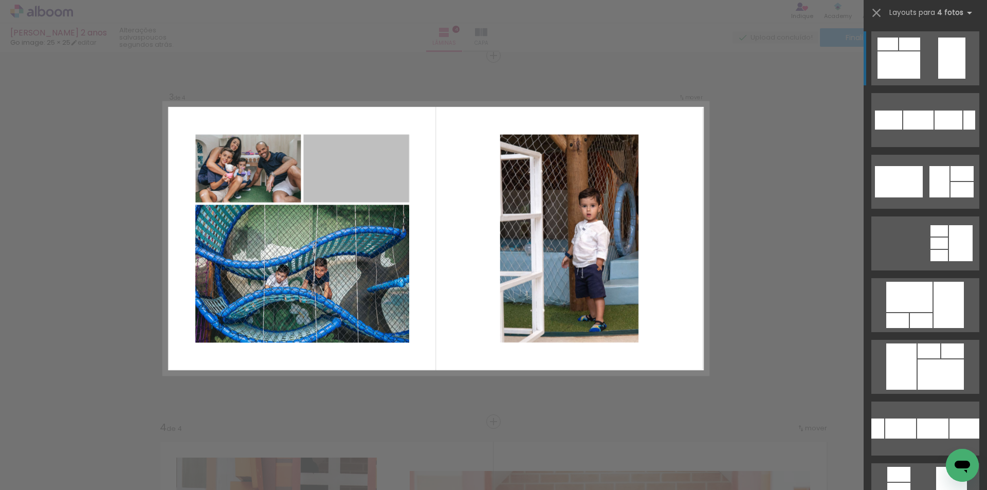
drag, startPoint x: 352, startPoint y: 164, endPoint x: 353, endPoint y: 1, distance: 162.5
click at [353, 0] on div "Guilherme 2 anos Go image: 25 × 25 editar poucos segundos atrás. Lâminas 4 Capa…" at bounding box center [493, 0] width 987 height 0
drag, startPoint x: 359, startPoint y: 176, endPoint x: 359, endPoint y: 50, distance: 126.5
click at [359, 0] on div "Guilherme 2 anos Go image: 25 × 25 editar um minuto atrás. Lâminas 4 Capa Final…" at bounding box center [493, 0] width 987 height 0
drag, startPoint x: 348, startPoint y: 177, endPoint x: 19, endPoint y: 359, distance: 376.1
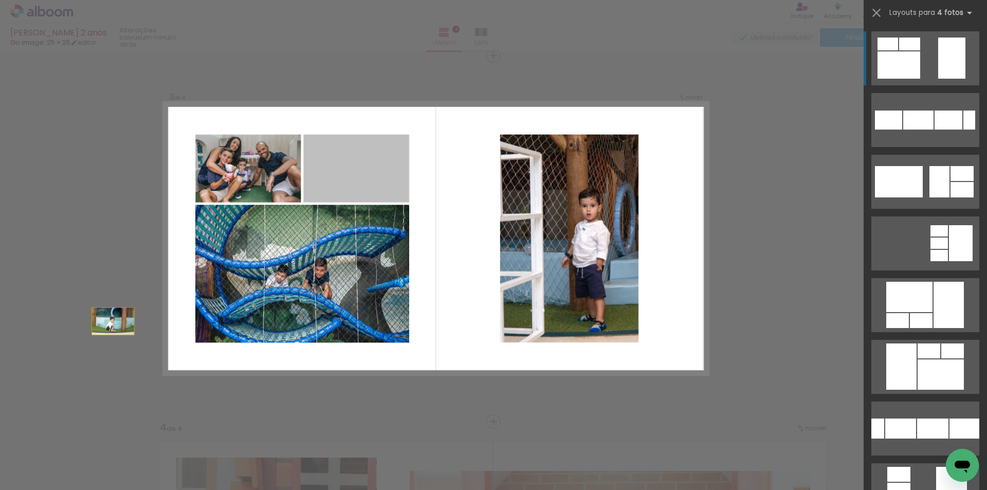
click at [19, 359] on div "Inserir lâmina 1 de 4 Inserir lâmina 2 de 4 Inserir lâmina 3 de 4 Inserir lâmin…" at bounding box center [493, 233] width 987 height 1855
drag, startPoint x: 382, startPoint y: 183, endPoint x: 851, endPoint y: 404, distance: 519.1
click at [851, 404] on div "Inserir lâmina 1 de 4 Inserir lâmina 2 de 4 Inserir lâmina 3 de 4 Inserir lâmin…" at bounding box center [493, 233] width 987 height 1855
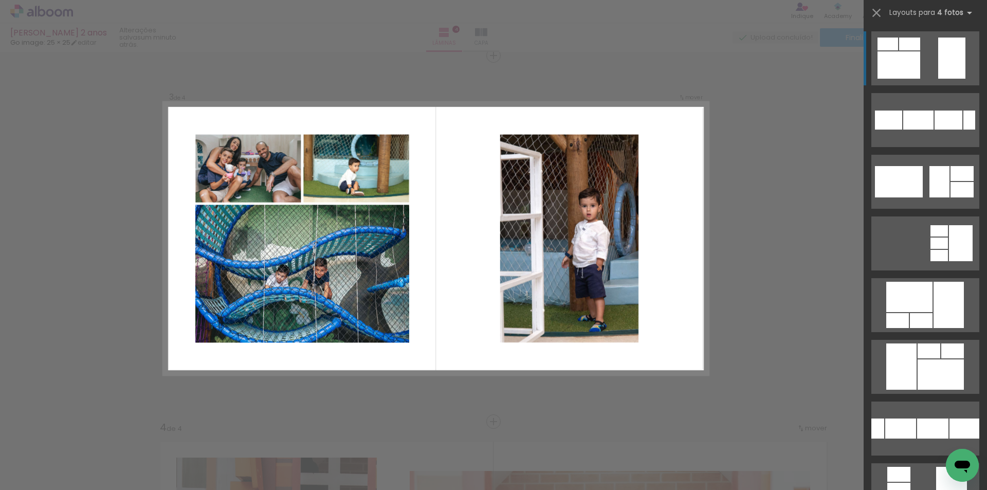
click at [705, 180] on div "Confirmar Cancelar" at bounding box center [493, 233] width 987 height 1855
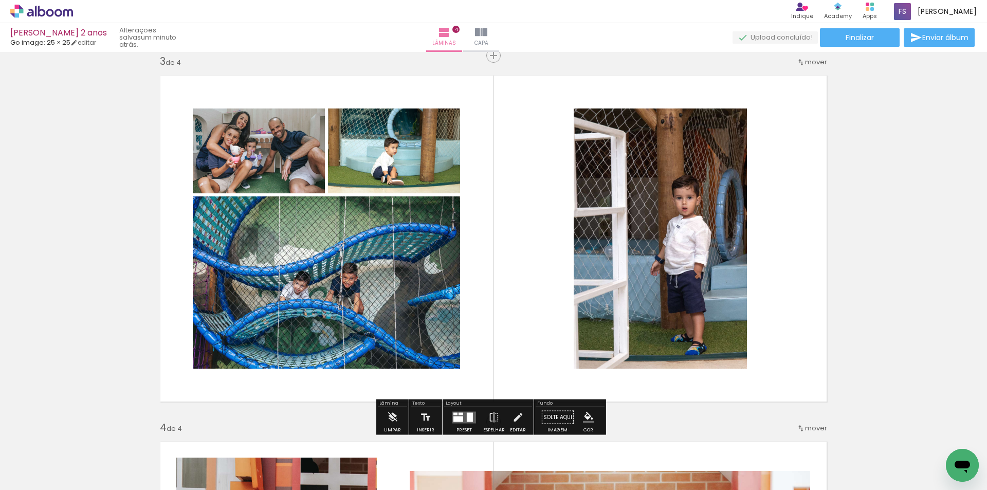
click at [591, 181] on quentale-photo at bounding box center [660, 238] width 173 height 260
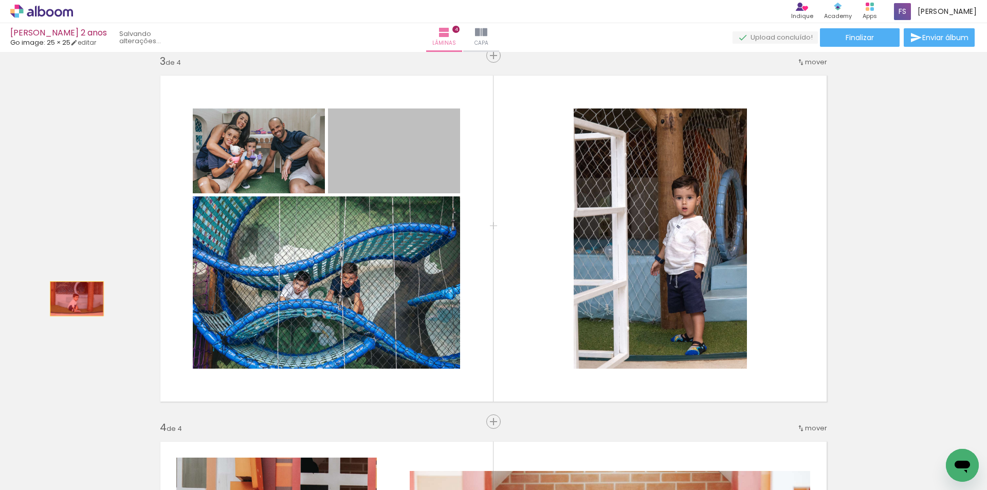
drag, startPoint x: 367, startPoint y: 155, endPoint x: 73, endPoint y: 299, distance: 327.2
click at [73, 299] on div "Inserir lâmina 1 de 4 Inserir lâmina 2 de 4 Inserir lâmina 3 de 4 Inserir lâmin…" at bounding box center [493, 225] width 987 height 1831
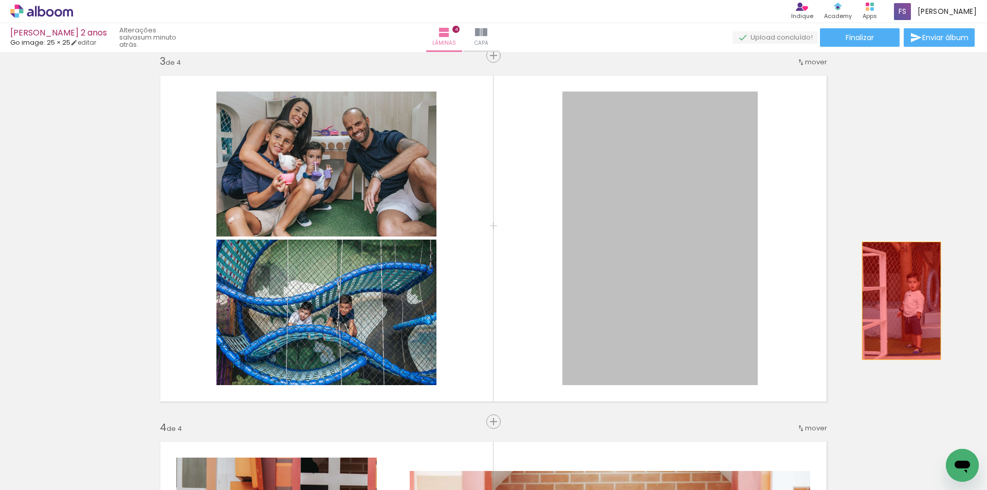
drag, startPoint x: 650, startPoint y: 224, endPoint x: 906, endPoint y: 304, distance: 267.9
click at [906, 304] on div "Inserir lâmina 1 de 4 Inserir lâmina 2 de 4 Inserir lâmina 3 de 4 Inserir lâmin…" at bounding box center [493, 225] width 987 height 1831
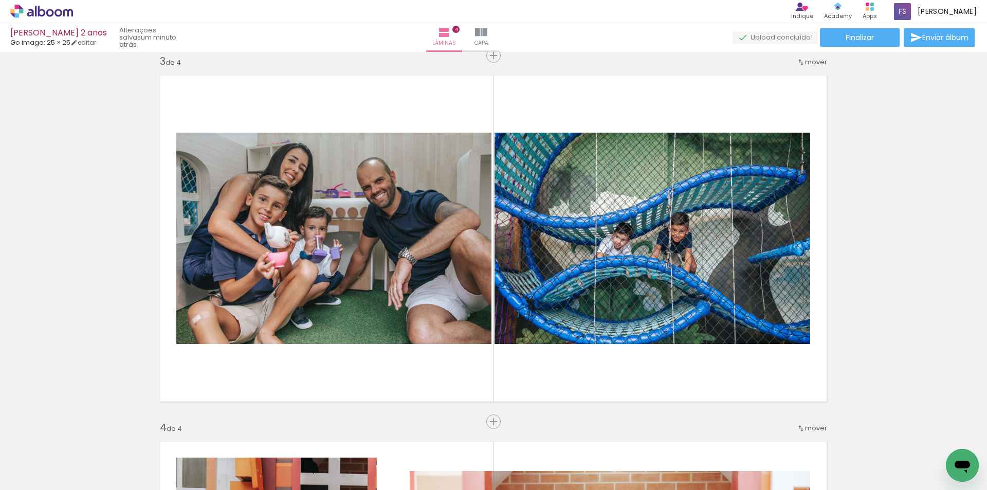
scroll to position [0, 567]
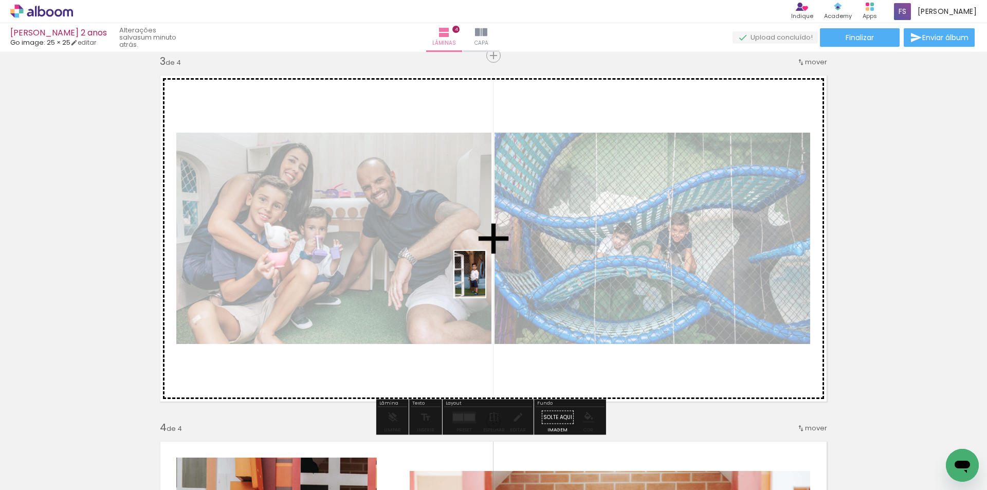
drag, startPoint x: 519, startPoint y: 456, endPoint x: 485, endPoint y: 282, distance: 177.5
click at [485, 282] on quentale-workspace at bounding box center [493, 245] width 987 height 490
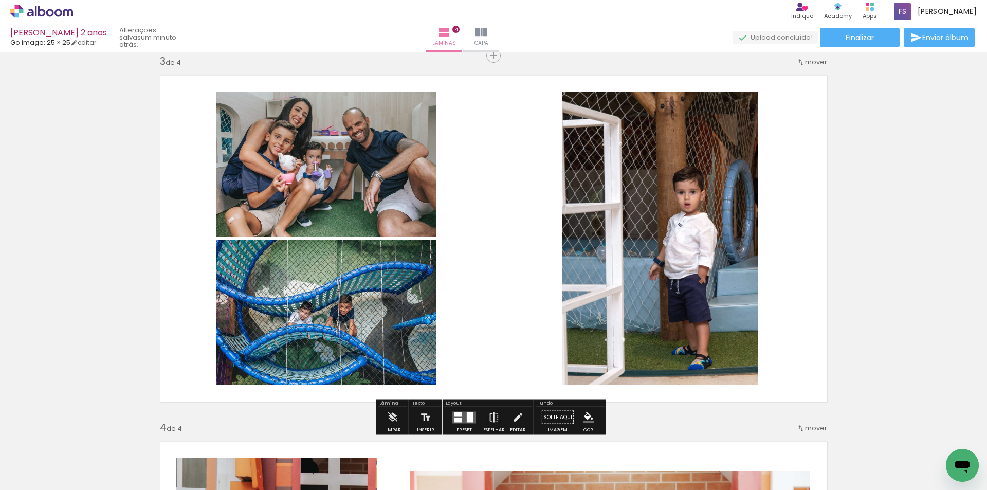
click at [459, 419] on div at bounding box center [459, 420] width 8 height 5
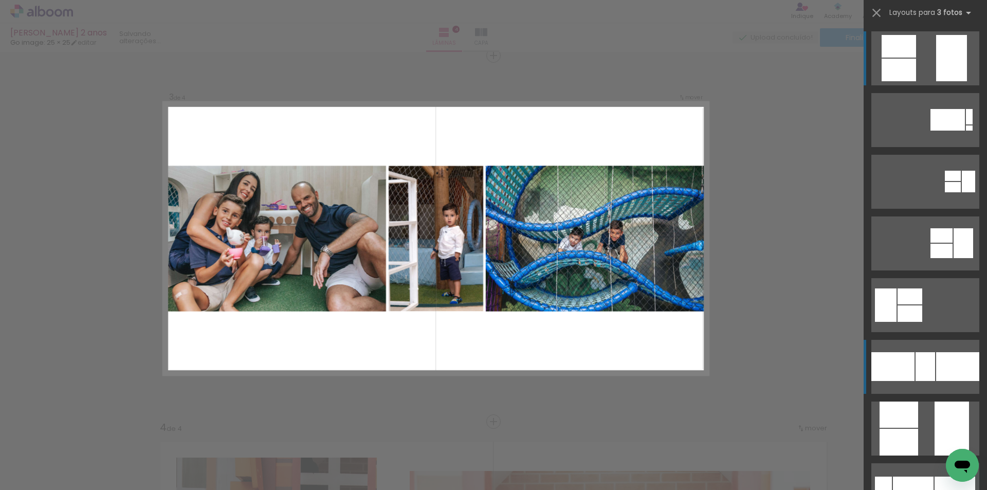
click at [900, 371] on div at bounding box center [893, 366] width 43 height 29
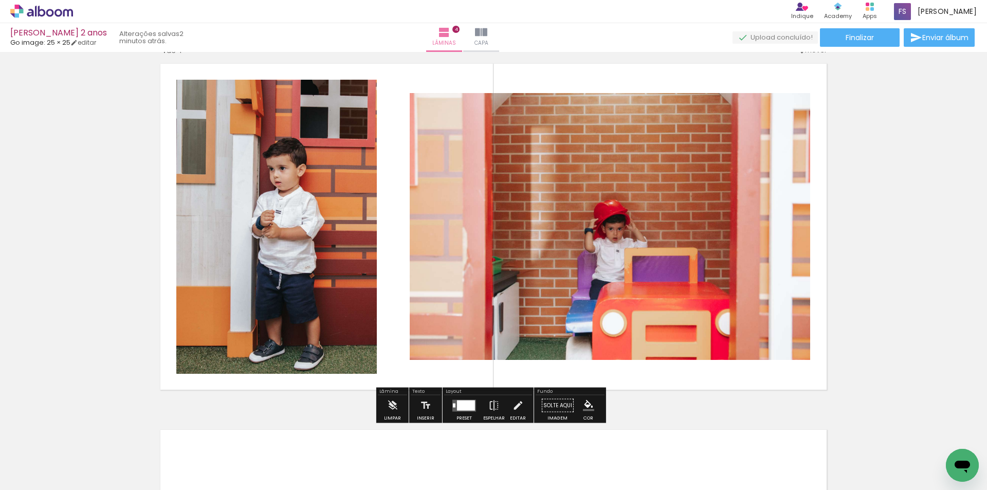
scroll to position [1131, 0]
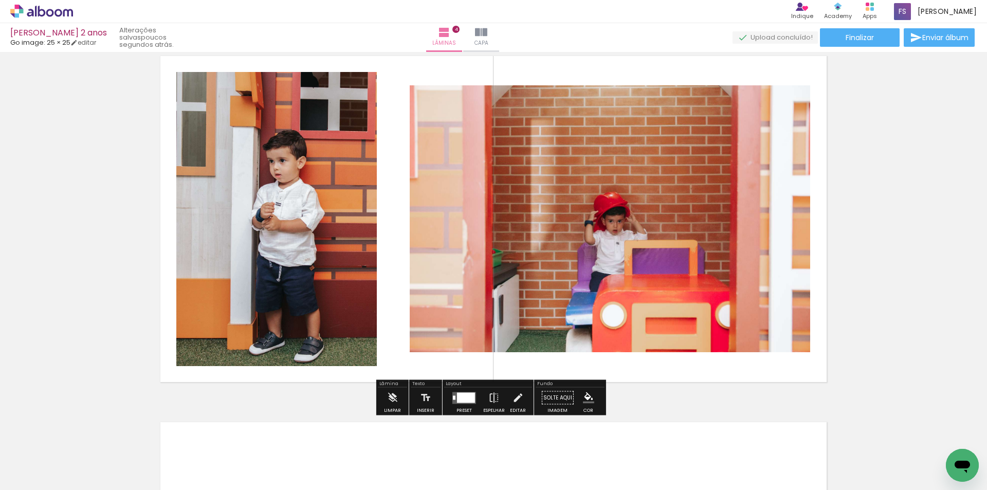
click at [604, 193] on quentale-photo at bounding box center [610, 218] width 401 height 267
click at [603, 193] on quentale-photo at bounding box center [610, 218] width 401 height 267
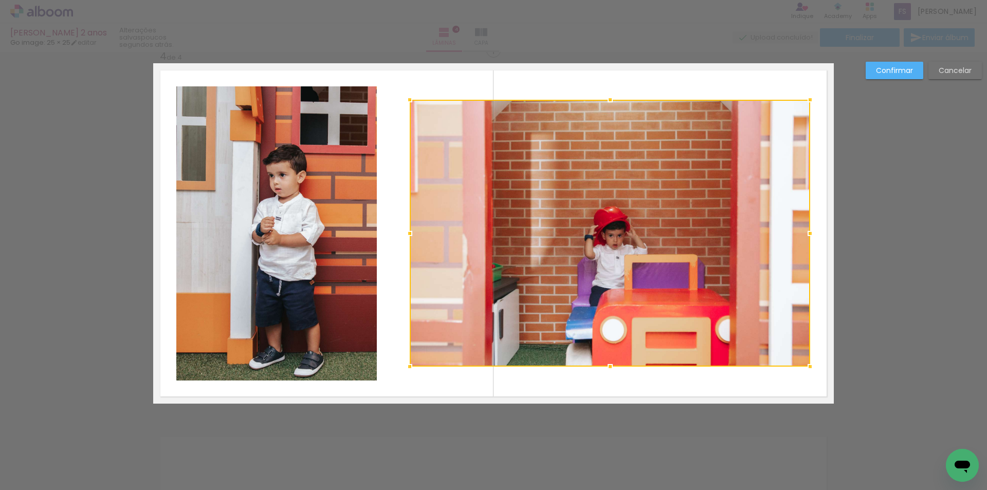
scroll to position [1112, 0]
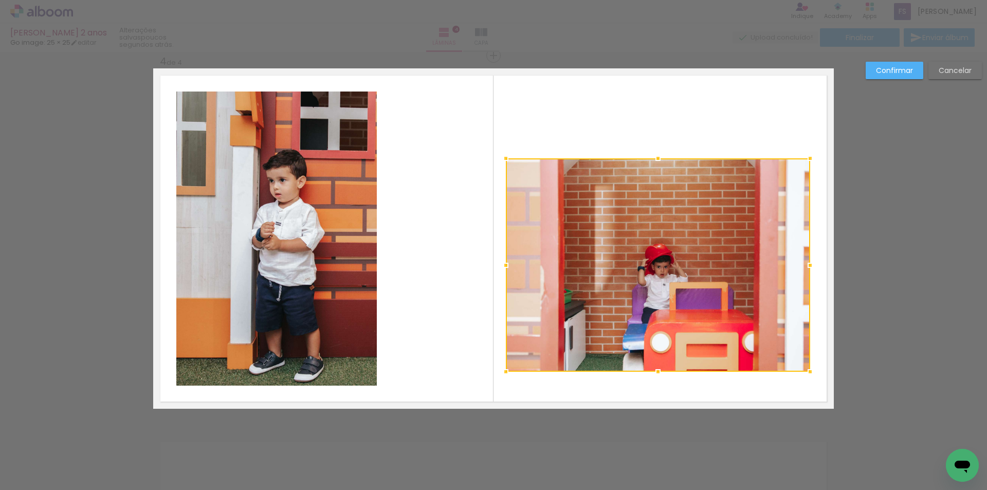
drag, startPoint x: 409, startPoint y: 107, endPoint x: 505, endPoint y: 160, distance: 110.0
click at [505, 160] on div at bounding box center [506, 158] width 21 height 21
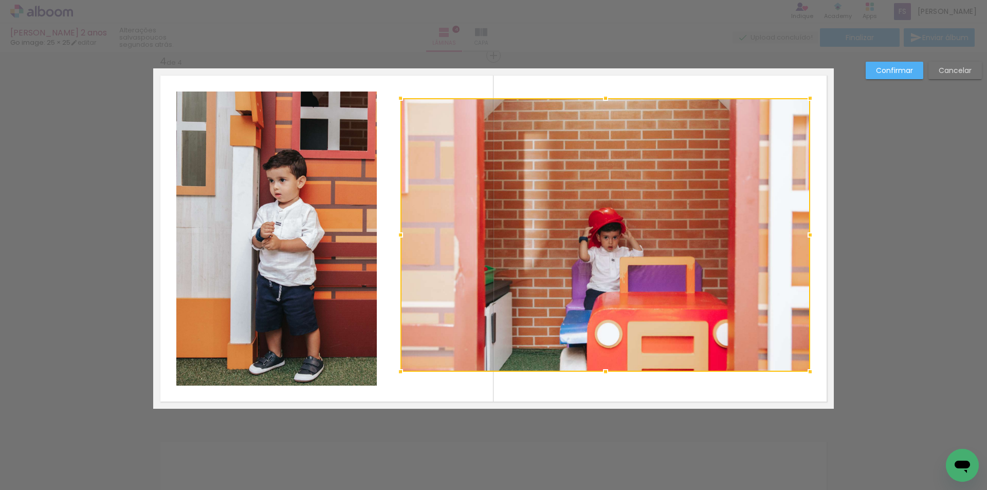
drag, startPoint x: 504, startPoint y: 159, endPoint x: 399, endPoint y: 99, distance: 121.4
click at [399, 99] on div at bounding box center [400, 98] width 21 height 21
click at [0, 0] on slot "Confirmar" at bounding box center [0, 0] width 0 height 0
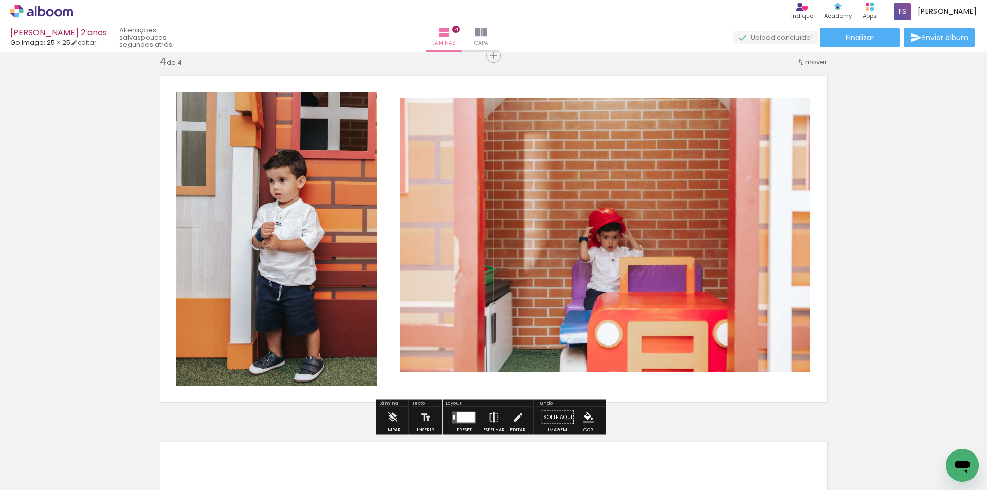
click at [587, 294] on quentale-photo at bounding box center [606, 235] width 410 height 274
click at [413, 215] on quentale-photo at bounding box center [606, 235] width 410 height 274
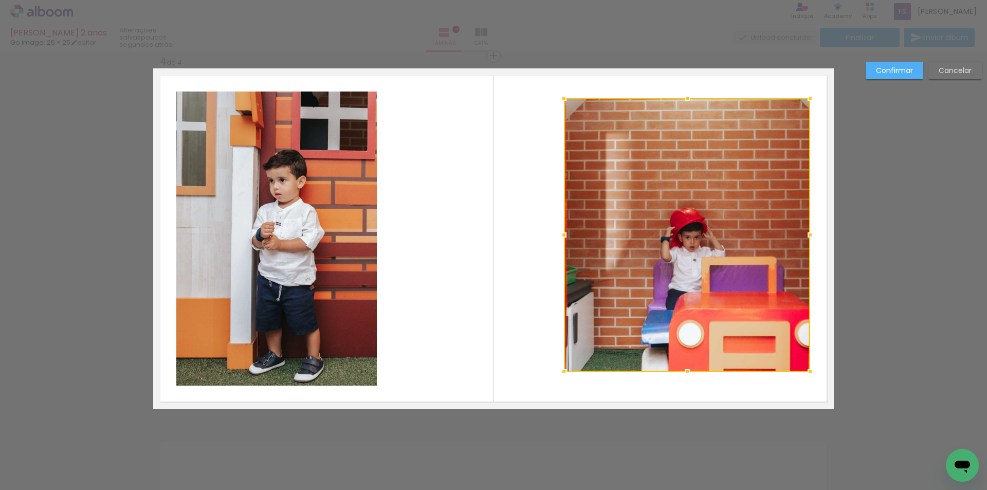
drag, startPoint x: 399, startPoint y: 235, endPoint x: 562, endPoint y: 285, distance: 171.0
click at [564, 285] on div at bounding box center [687, 235] width 246 height 274
click at [0, 0] on slot "Confirmar" at bounding box center [0, 0] width 0 height 0
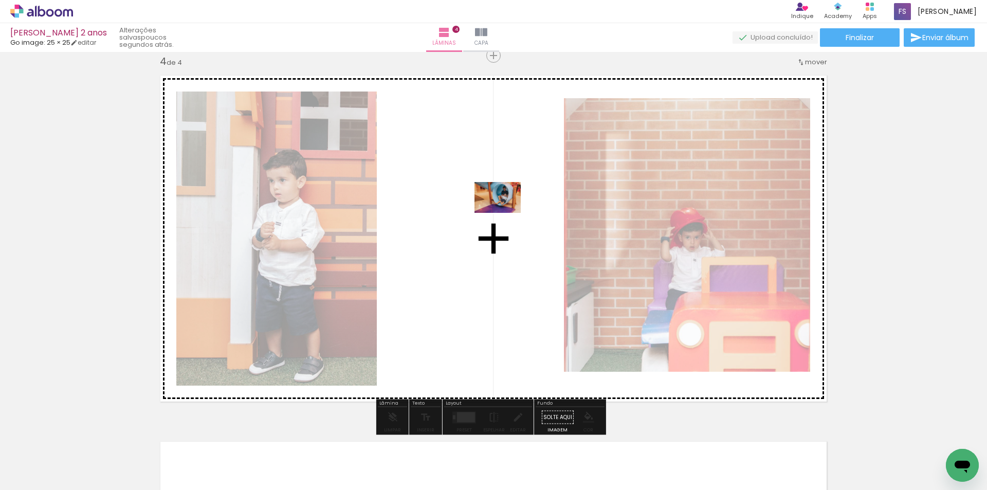
drag, startPoint x: 690, startPoint y: 459, endPoint x: 499, endPoint y: 210, distance: 313.3
click at [499, 210] on quentale-workspace at bounding box center [493, 245] width 987 height 490
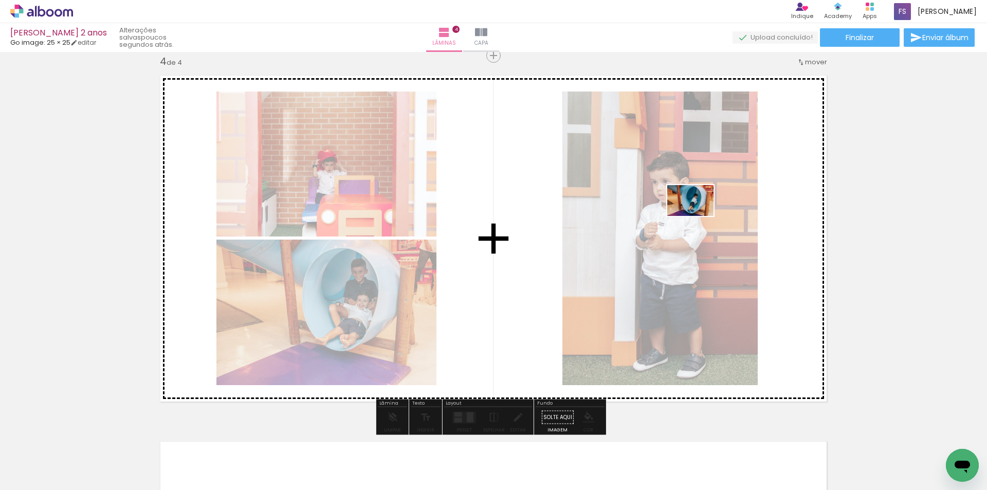
drag, startPoint x: 772, startPoint y: 367, endPoint x: 698, endPoint y: 216, distance: 168.1
click at [698, 216] on quentale-workspace at bounding box center [493, 245] width 987 height 490
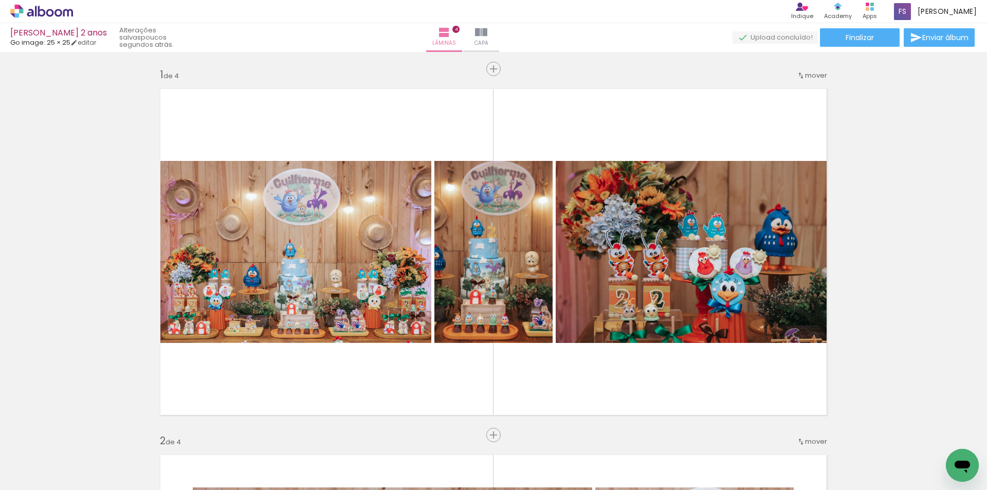
scroll to position [1112, 0]
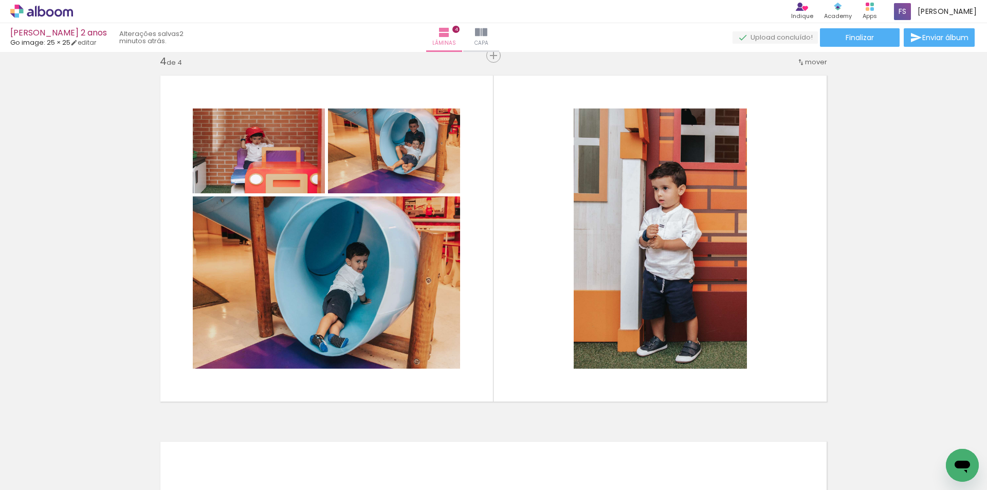
click at [42, 473] on span "Adicionar Fotos" at bounding box center [36, 475] width 31 height 11
click at [0, 0] on input "file" at bounding box center [0, 0] width 0 height 0
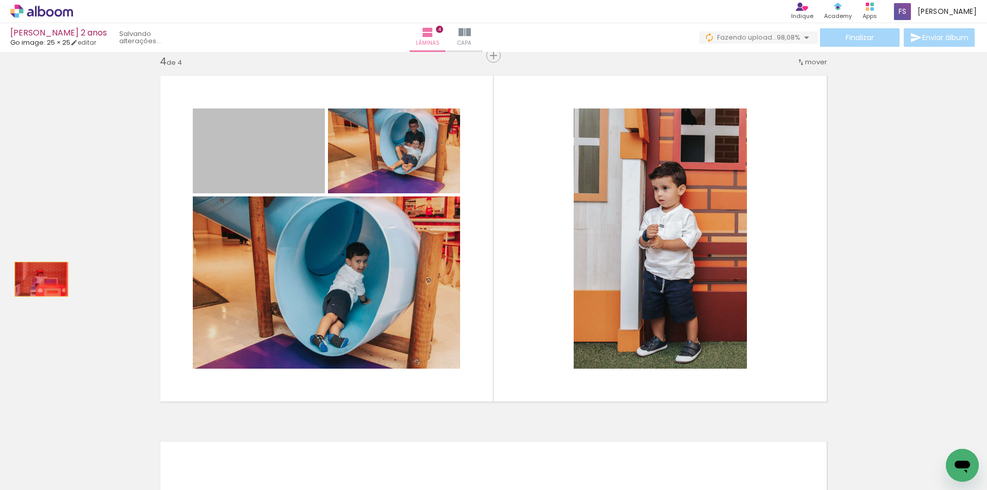
drag, startPoint x: 248, startPoint y: 154, endPoint x: 38, endPoint y: 279, distance: 244.9
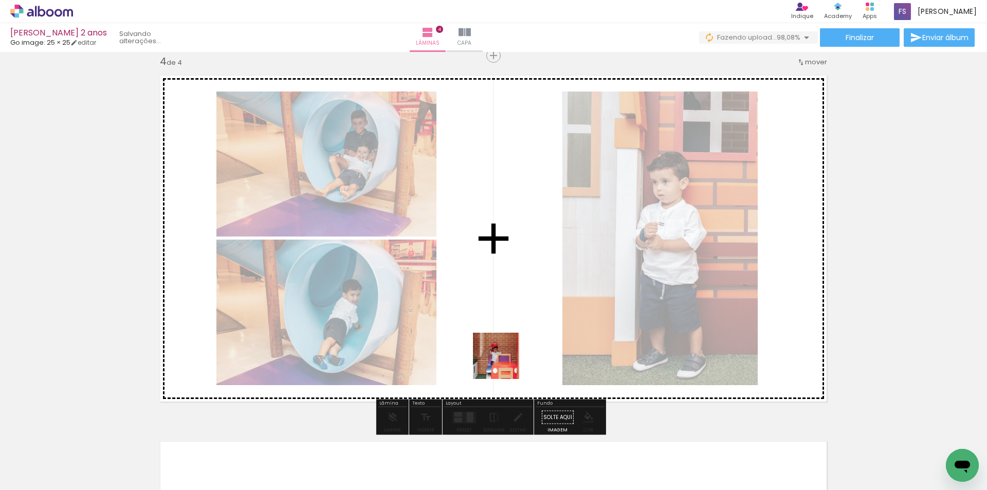
drag, startPoint x: 516, startPoint y: 462, endPoint x: 500, endPoint y: 306, distance: 157.2
click at [500, 306] on quentale-workspace at bounding box center [493, 245] width 987 height 490
